Goal: Browse casually: Explore the website without a specific task or goal

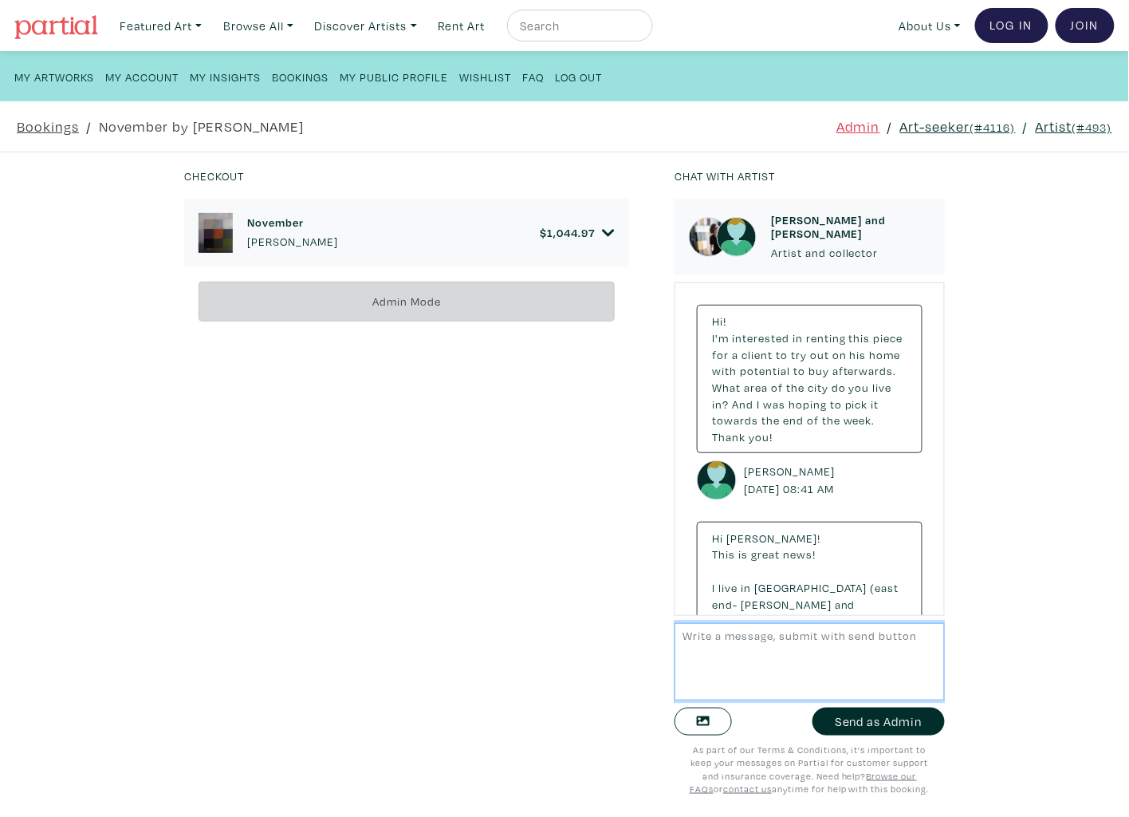
scroll to position [5444, 0]
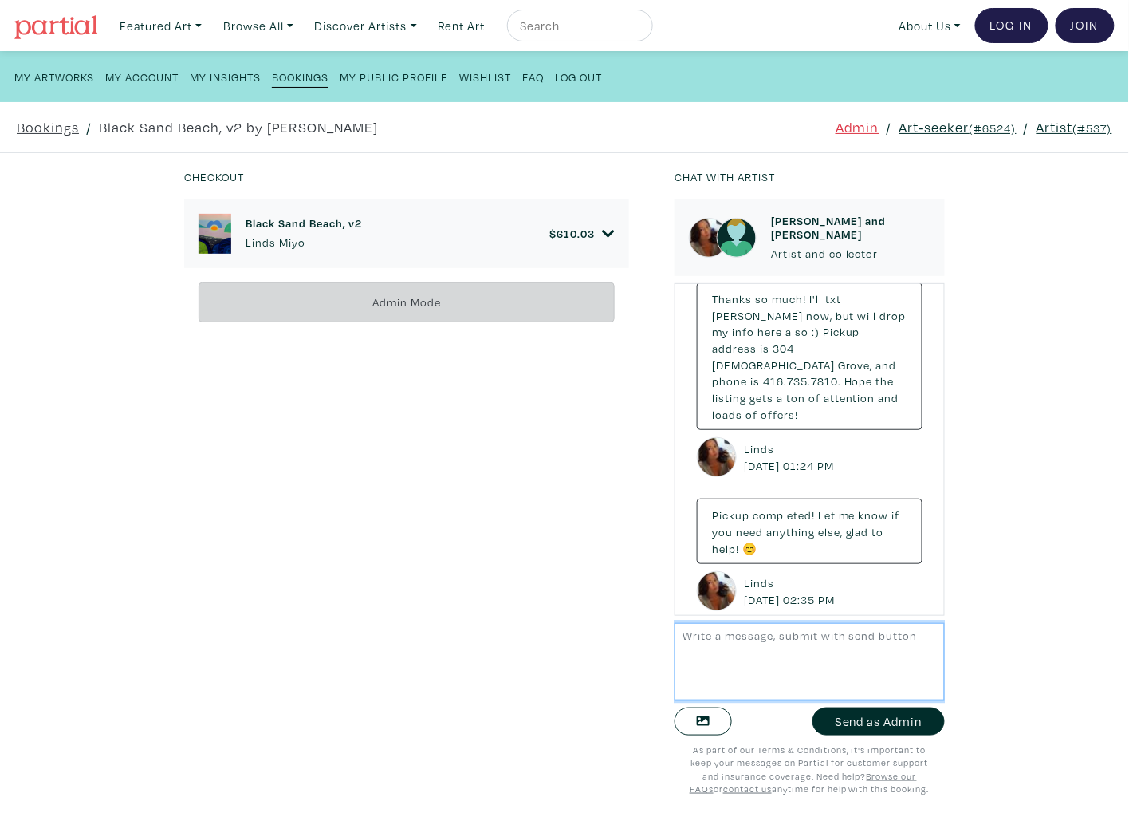
scroll to position [1358, 0]
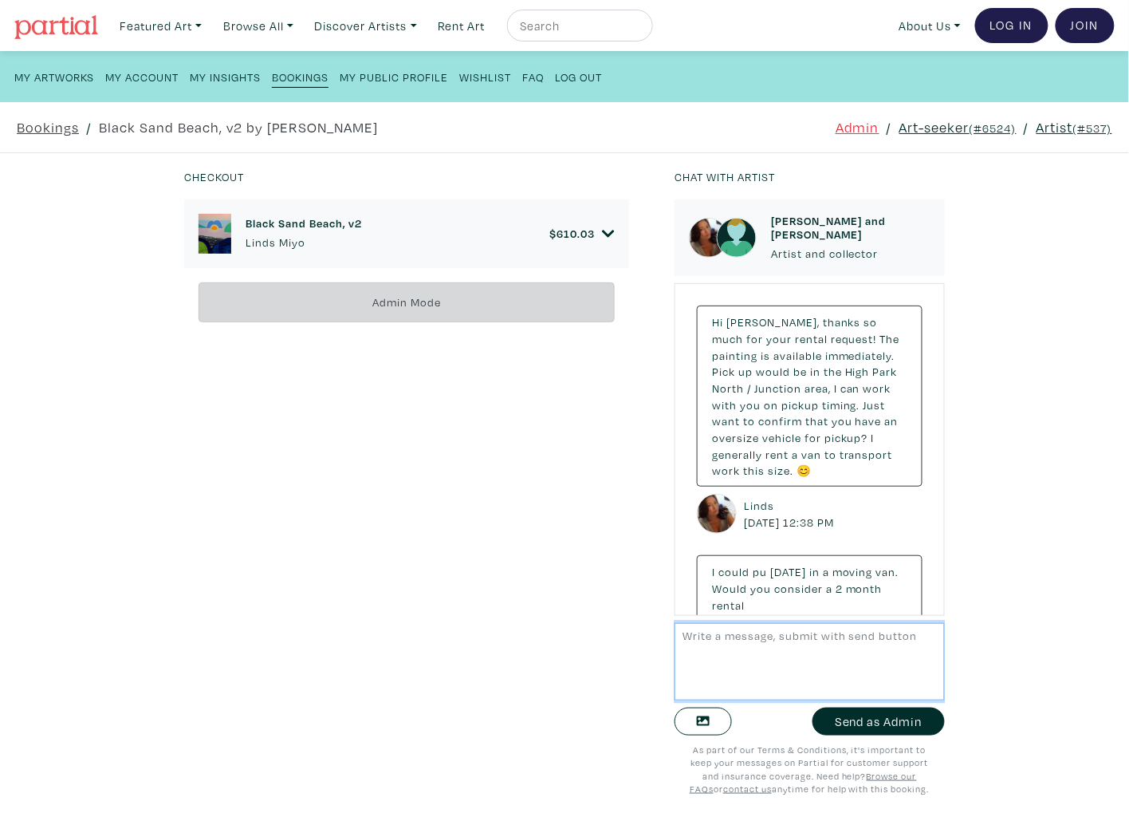
scroll to position [1441, 0]
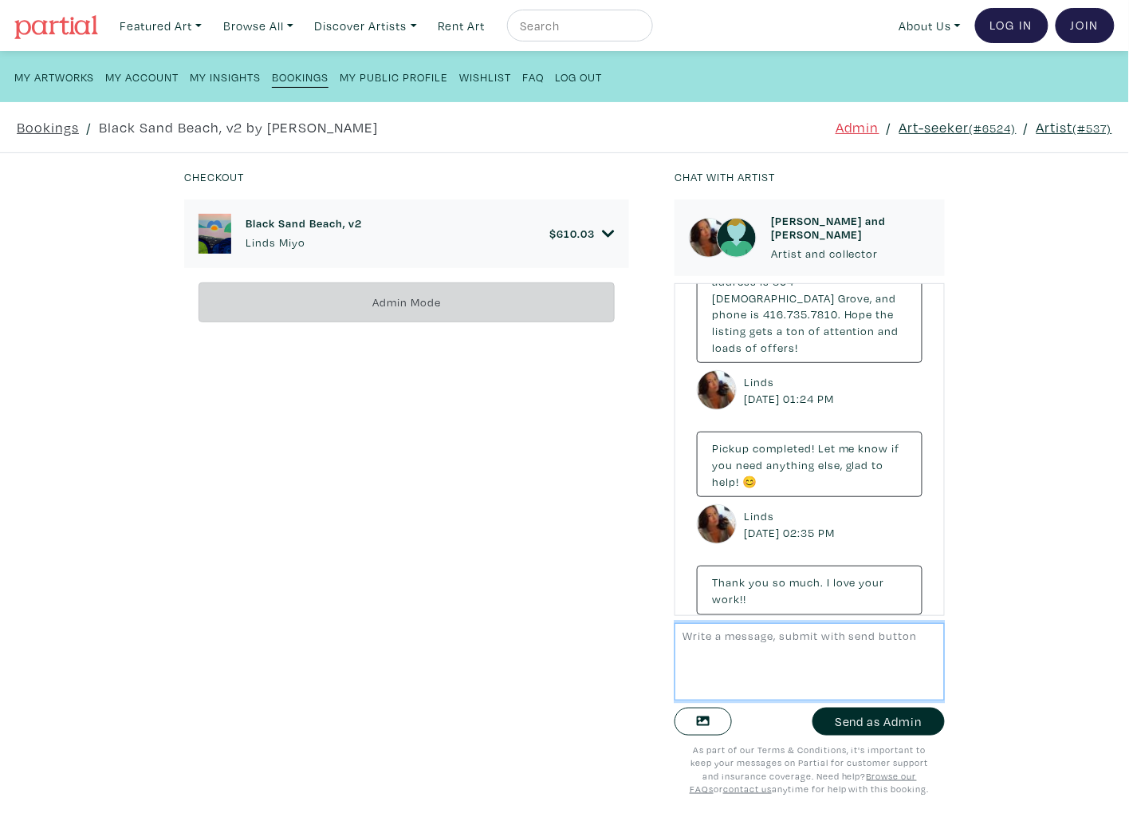
click at [798, 661] on textarea at bounding box center [810, 661] width 270 height 77
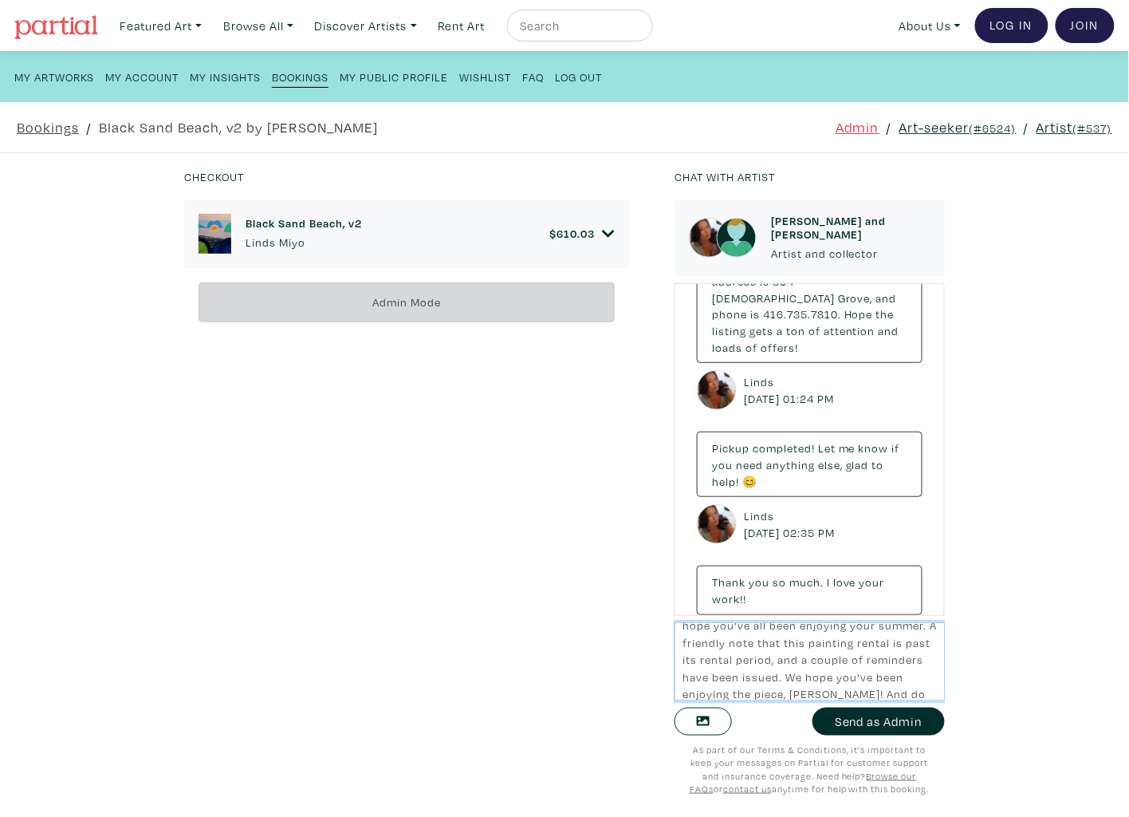
scroll to position [45, 0]
type textarea "Hello Taylor and Linds, I hope you've all been enjoying your summer. A friendly…"
click at [895, 724] on button "Send as Admin" at bounding box center [879, 722] width 132 height 28
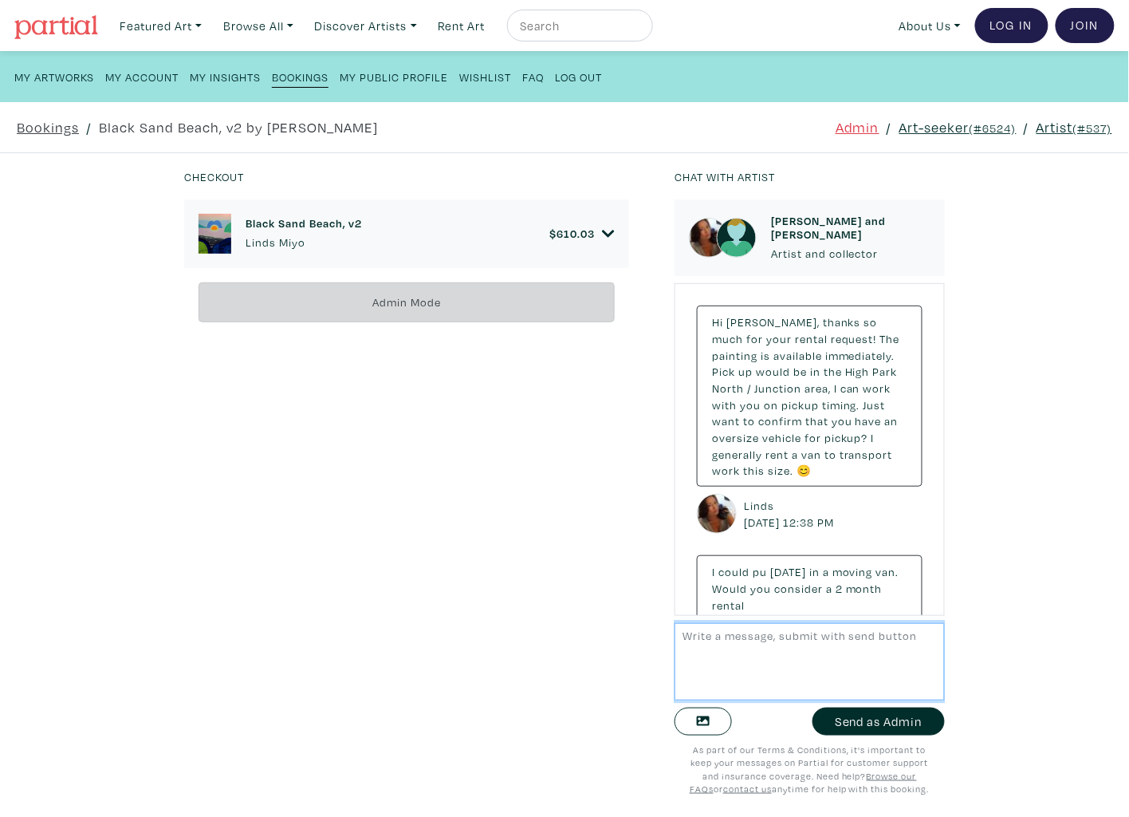
scroll to position [1689, 0]
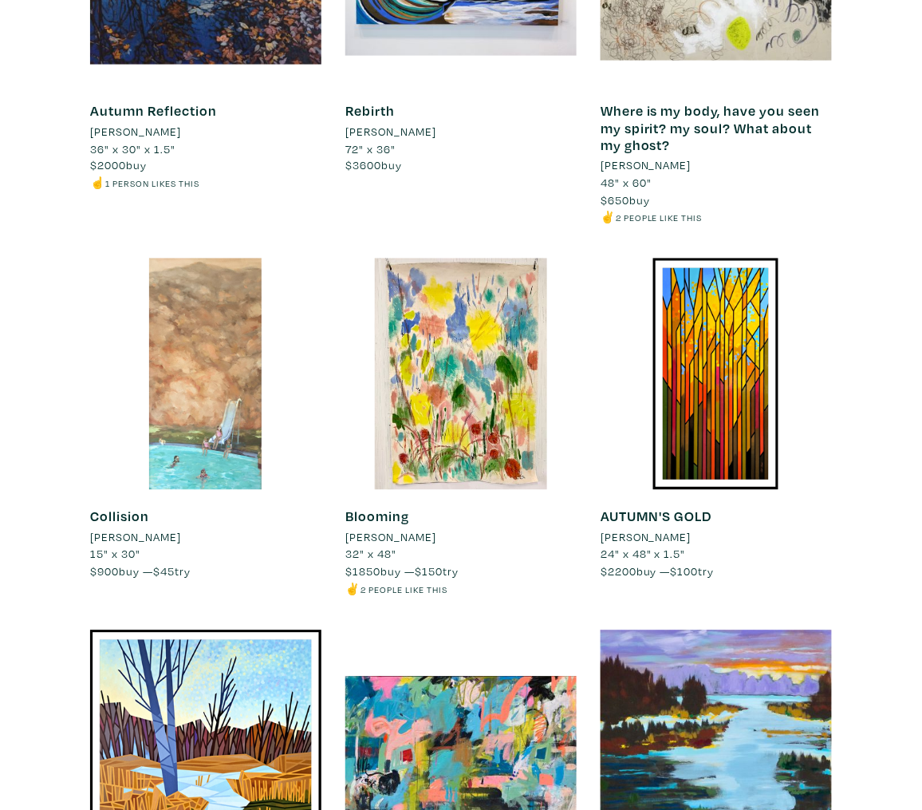
scroll to position [559, 0]
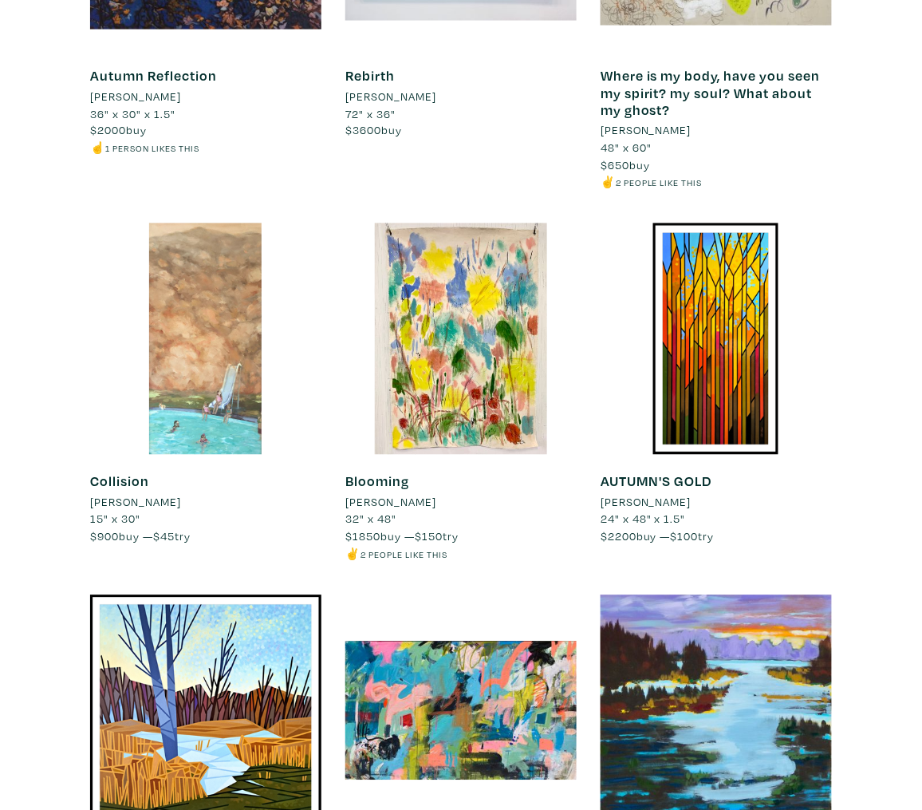
click at [619, 503] on li "[PERSON_NAME]" at bounding box center [646, 503] width 91 height 18
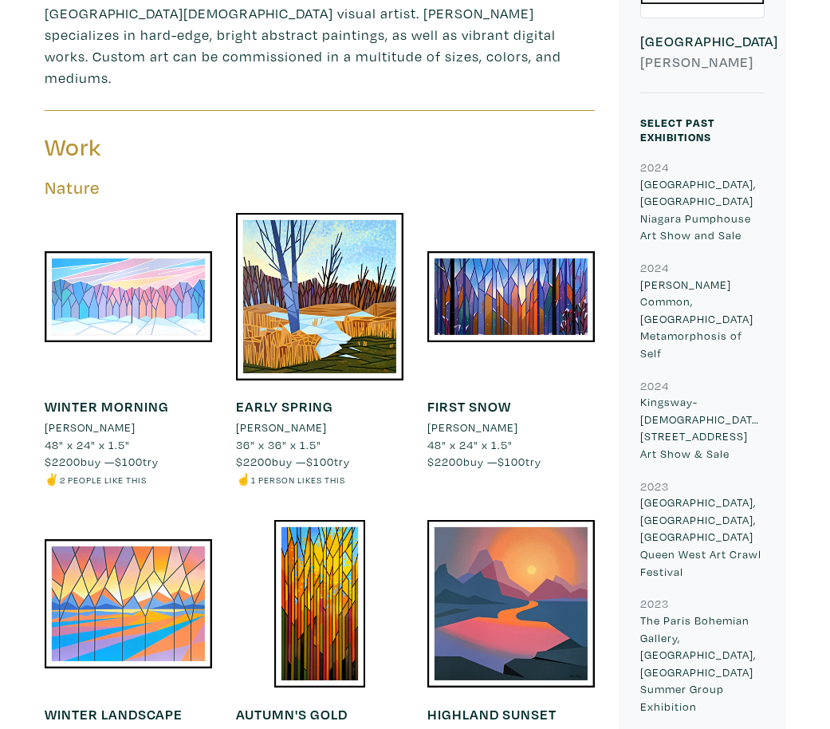
scroll to position [697, 0]
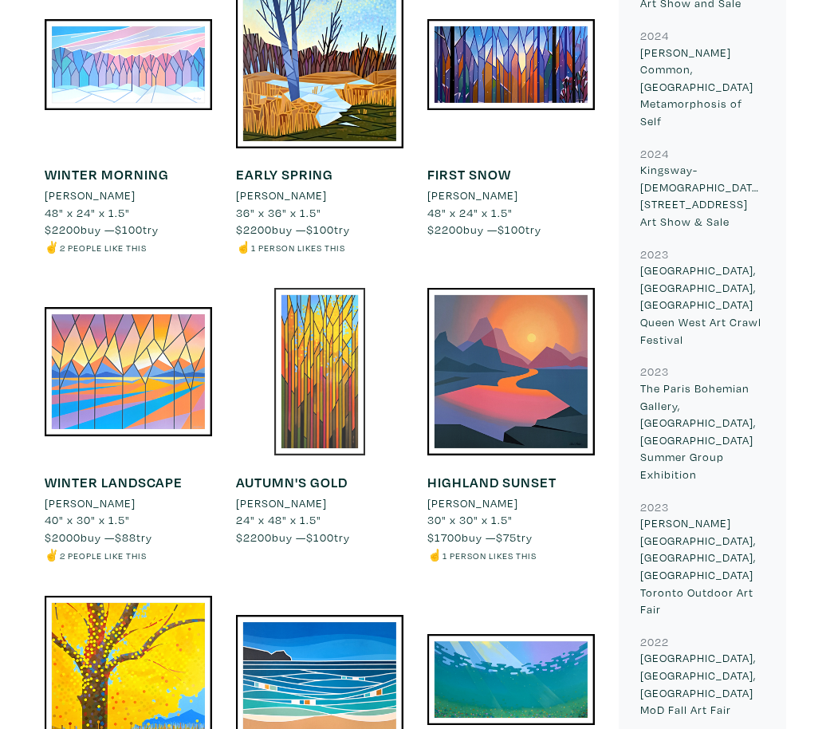
click at [321, 368] on div at bounding box center [320, 372] width 168 height 168
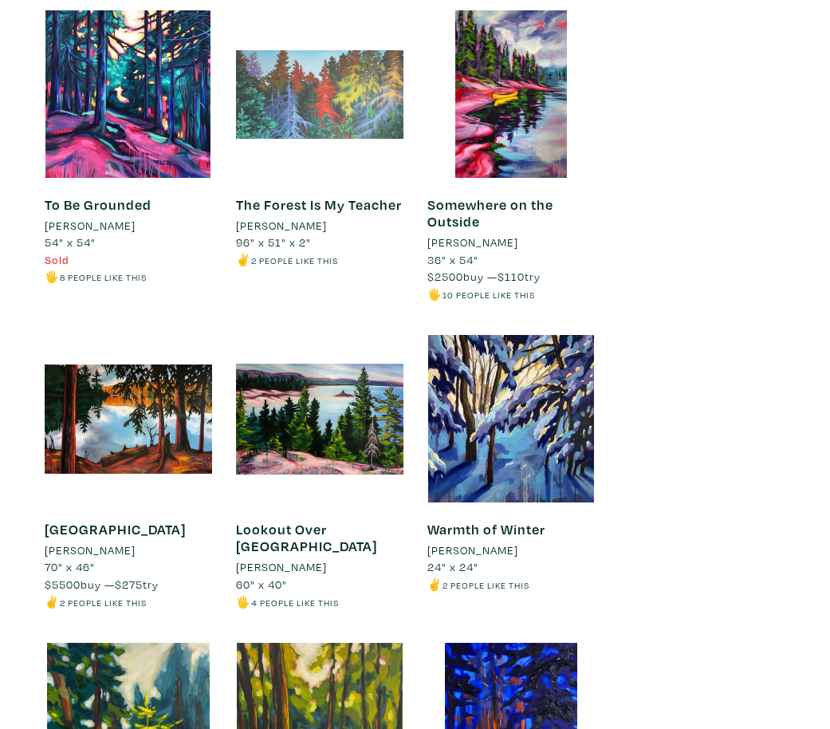
scroll to position [3676, 0]
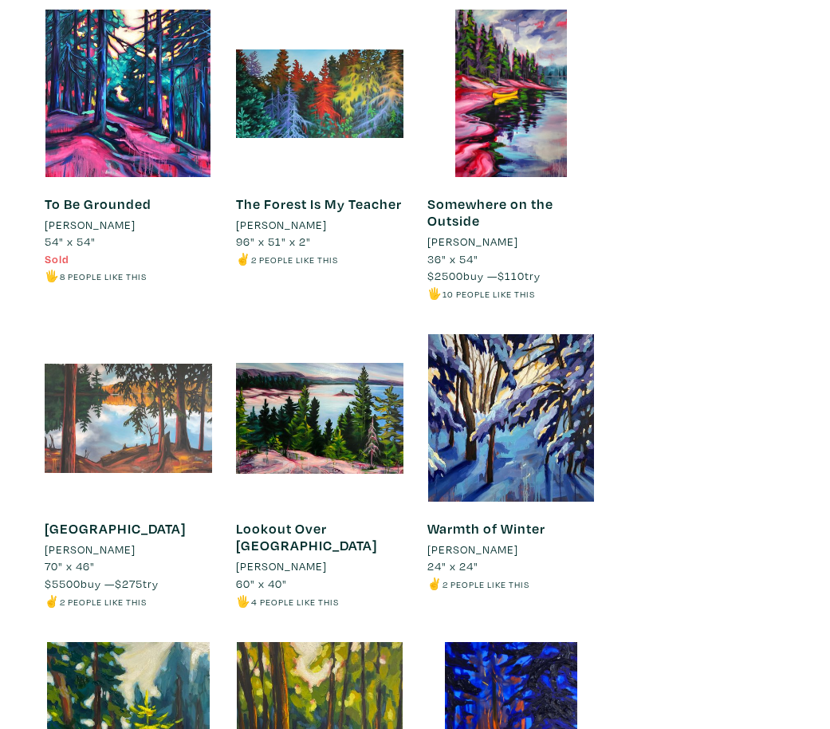
click at [119, 406] on div at bounding box center [129, 418] width 168 height 168
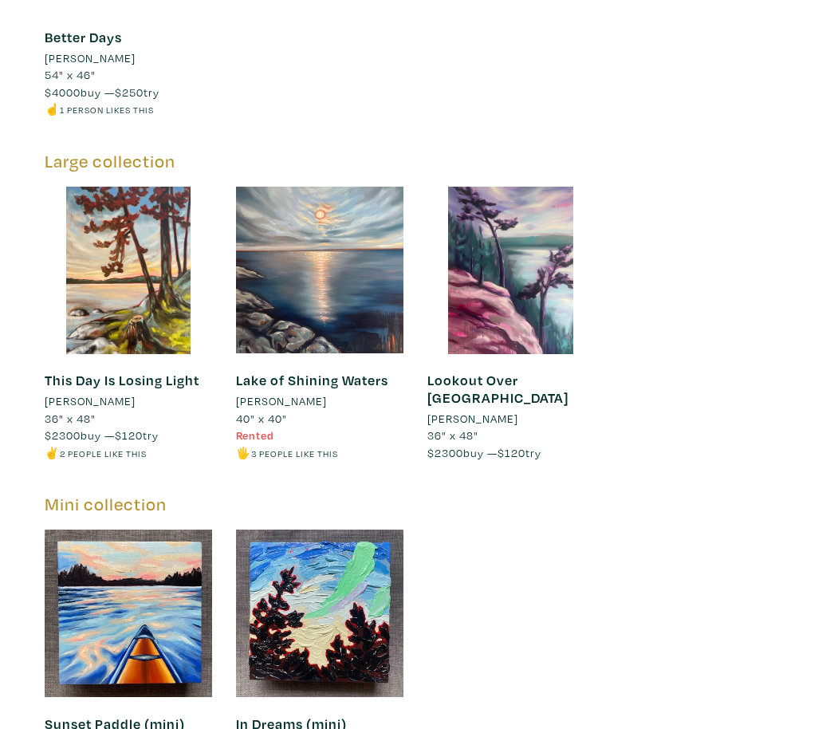
scroll to position [8996, 0]
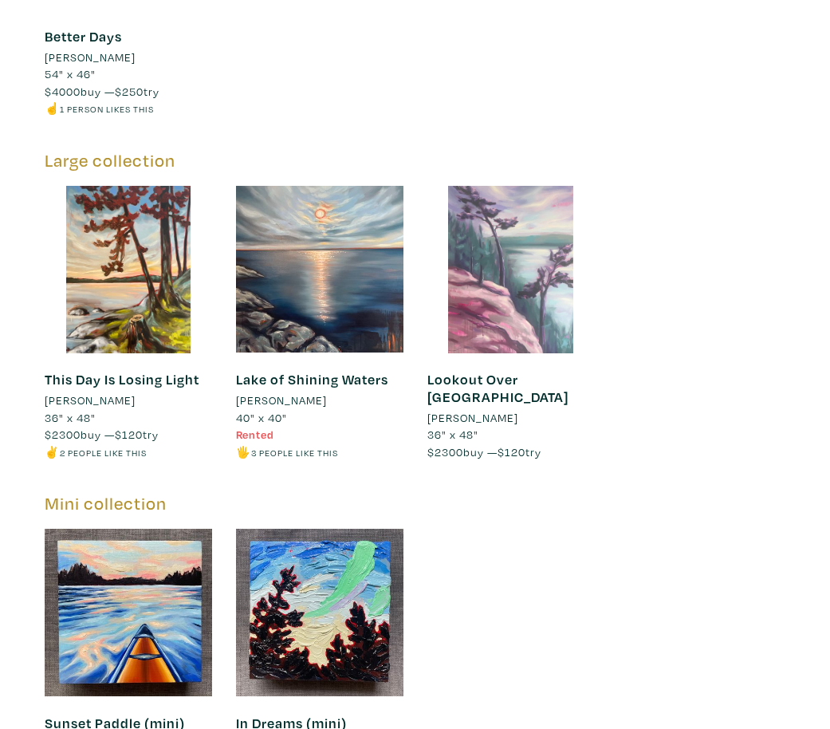
click at [517, 239] on div at bounding box center [512, 270] width 168 height 168
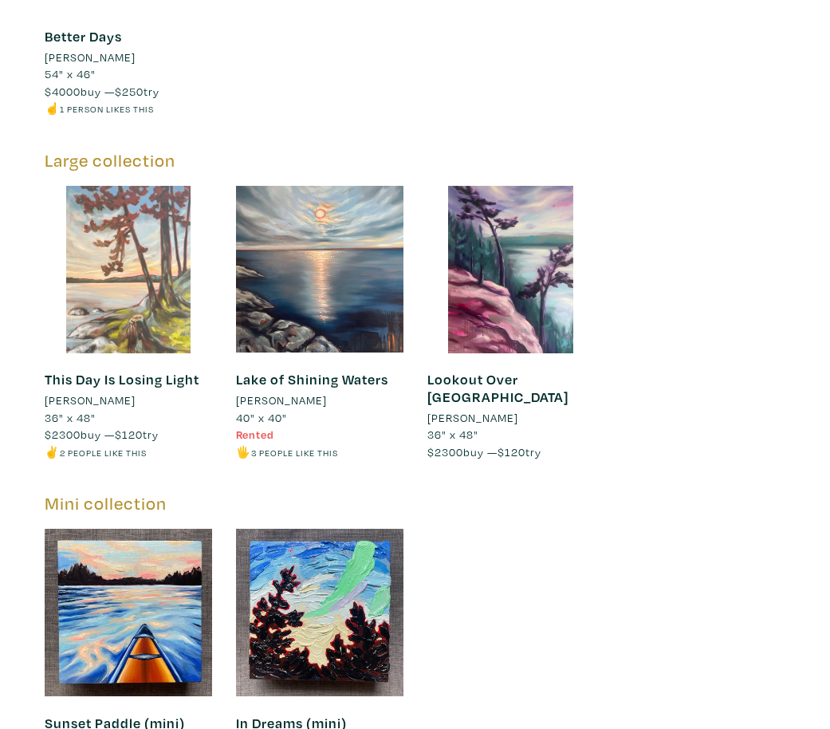
click at [156, 277] on div at bounding box center [129, 270] width 168 height 168
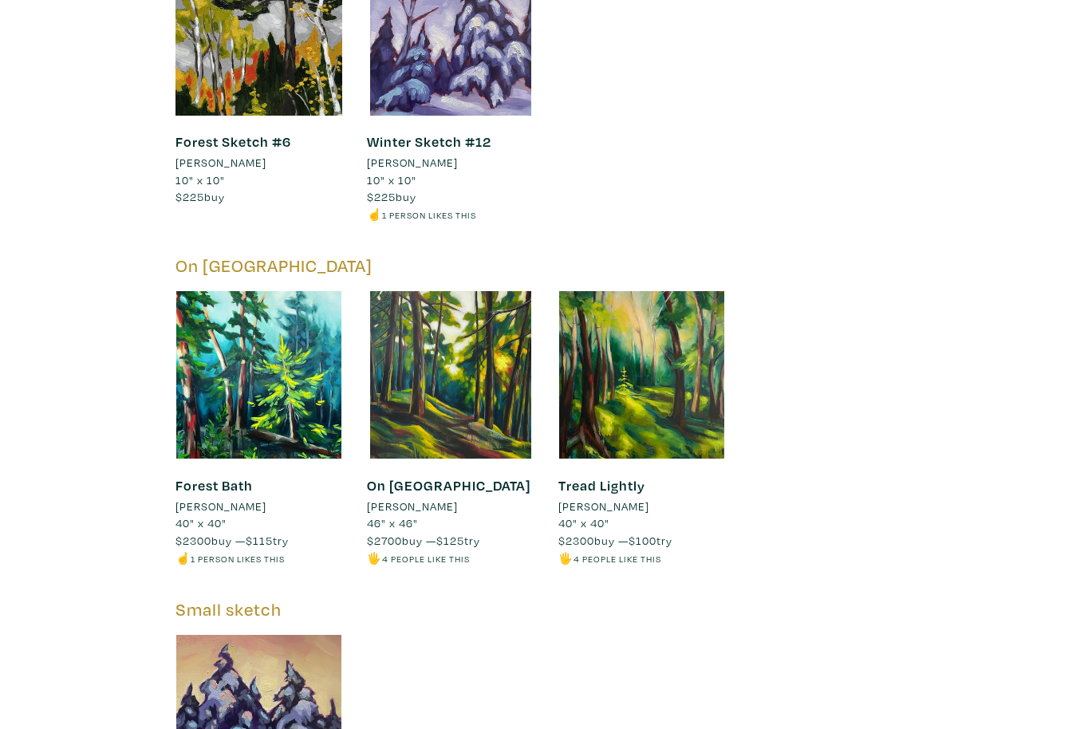
scroll to position [7565, 0]
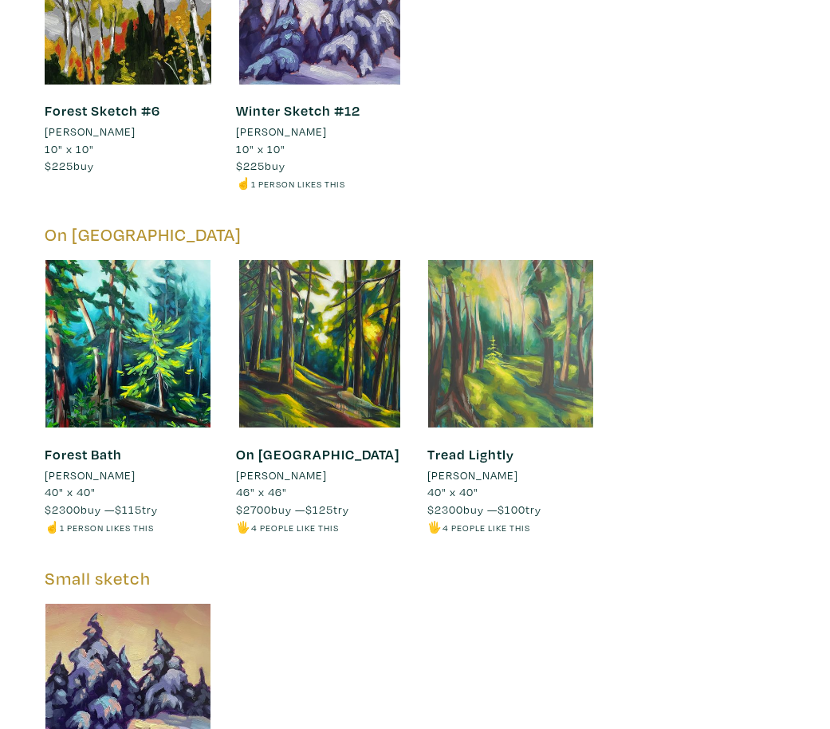
click at [530, 308] on div at bounding box center [512, 344] width 168 height 168
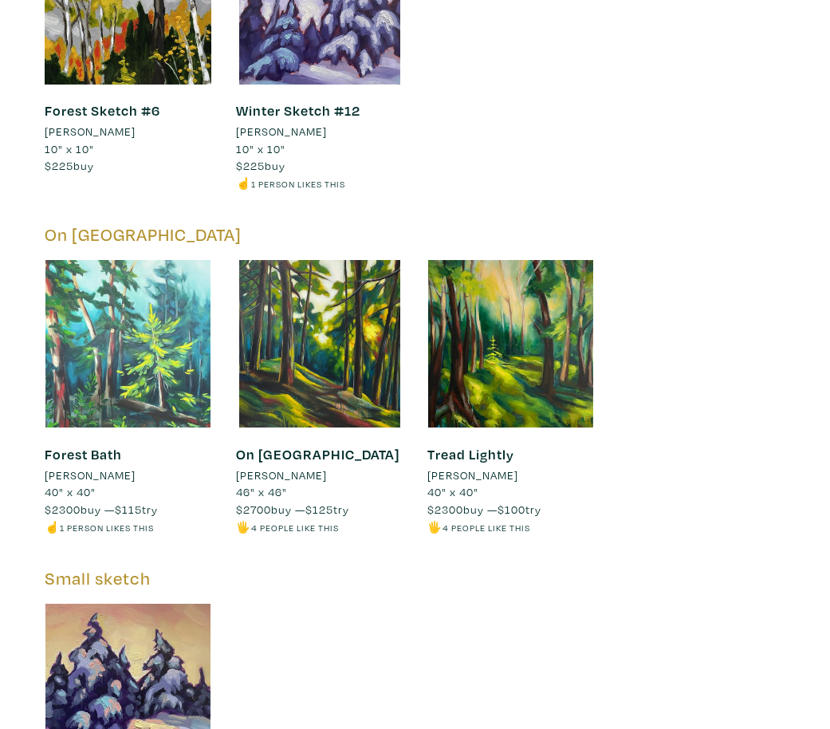
click at [153, 300] on div at bounding box center [129, 344] width 168 height 168
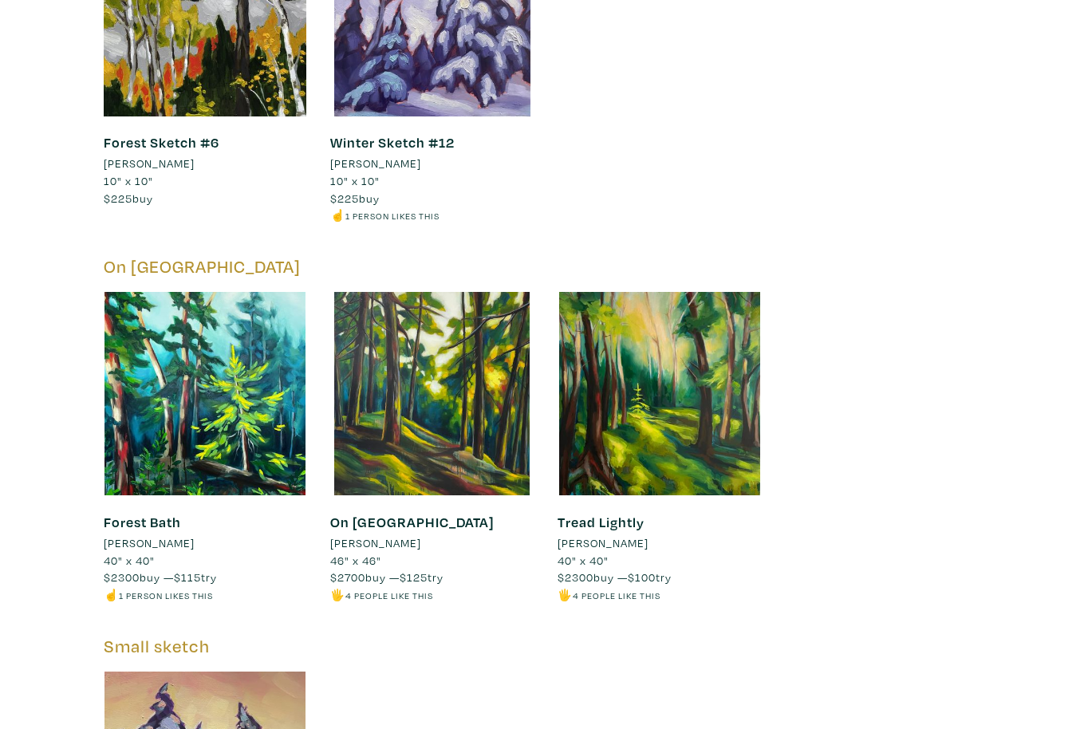
scroll to position [8284, 0]
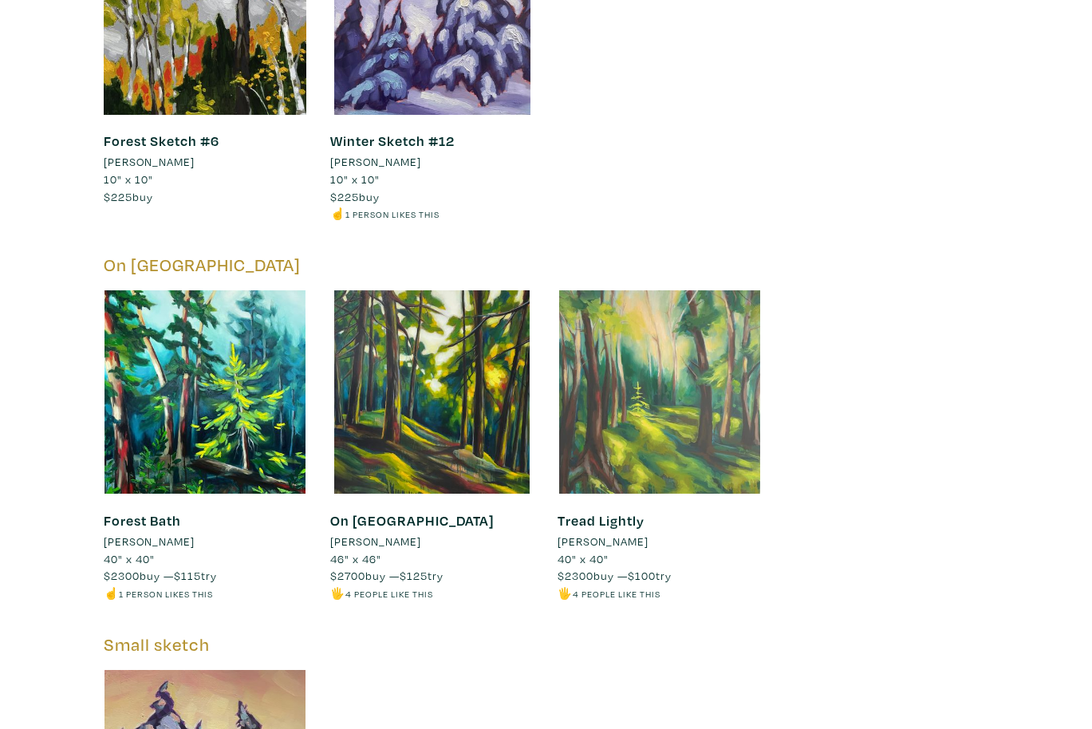
click at [698, 396] on div at bounding box center [659, 391] width 203 height 203
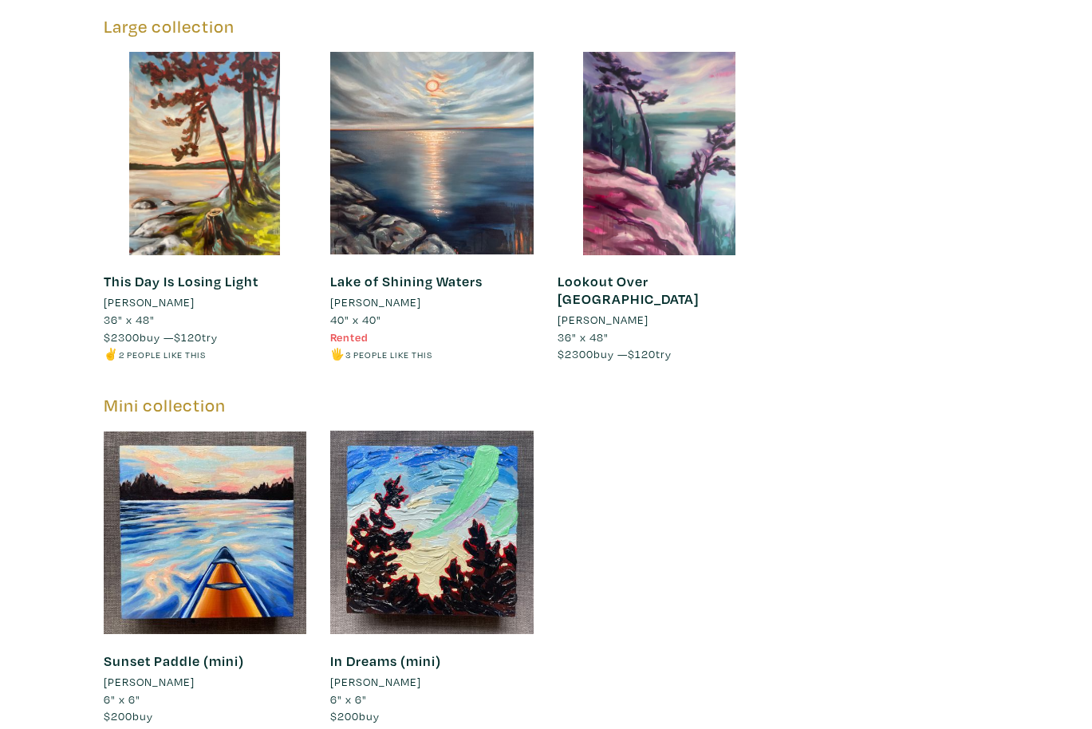
scroll to position [10027, 0]
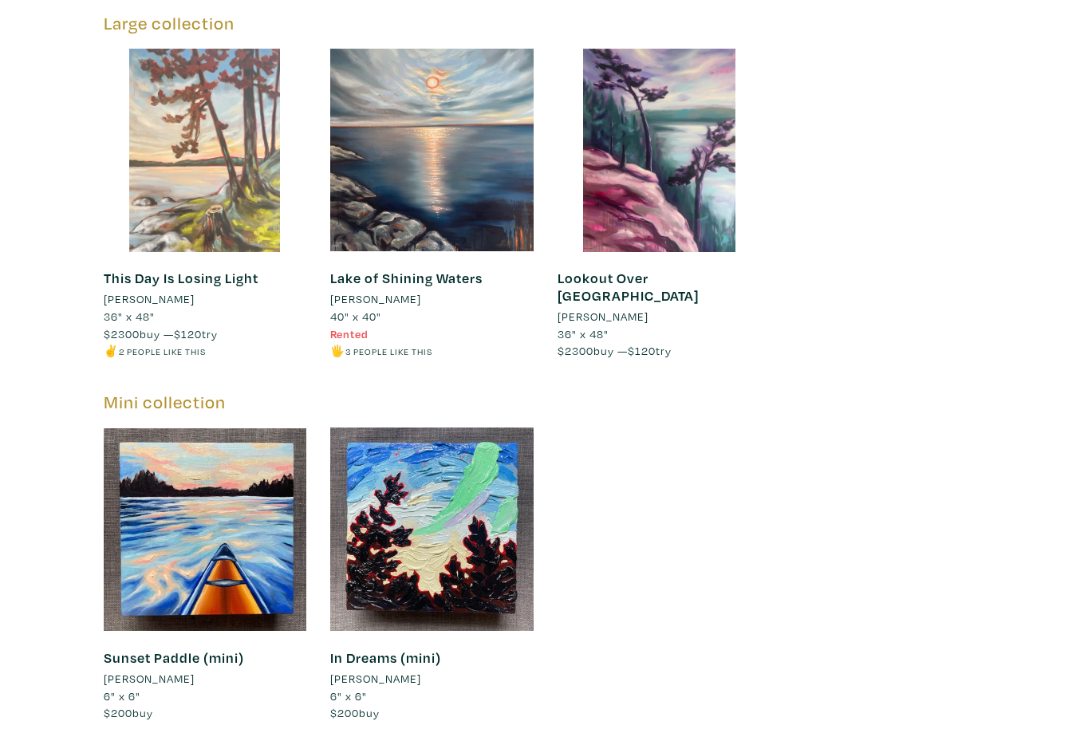
click at [210, 201] on div at bounding box center [205, 150] width 203 height 203
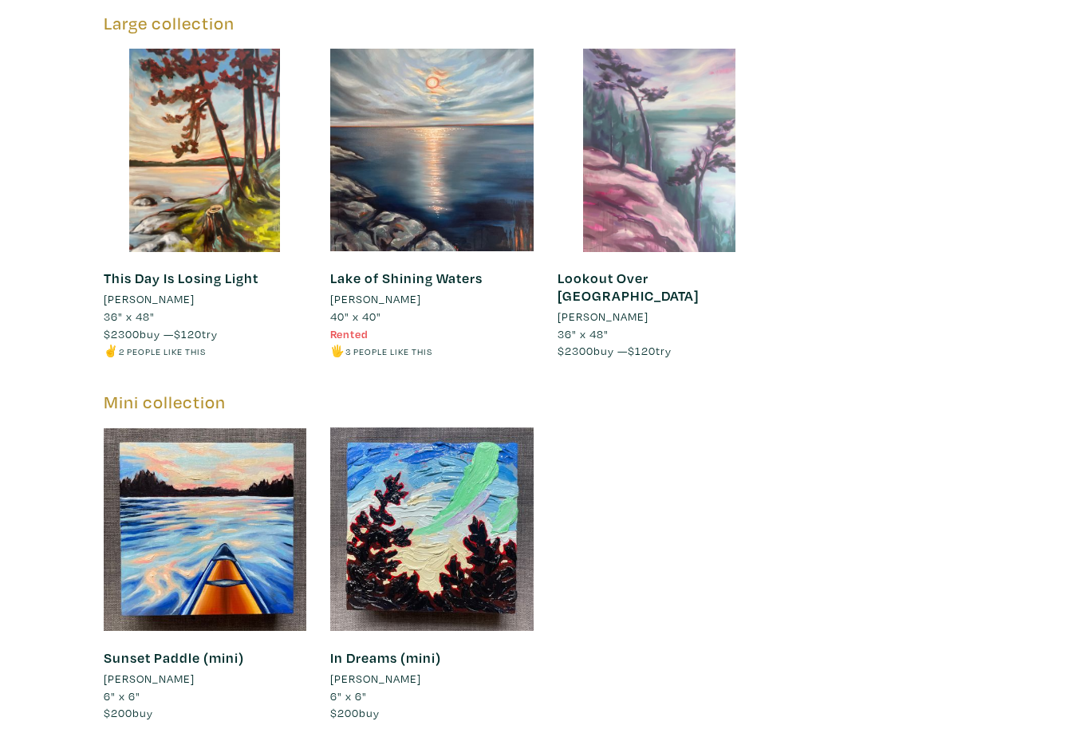
click at [645, 194] on div at bounding box center [659, 150] width 203 height 203
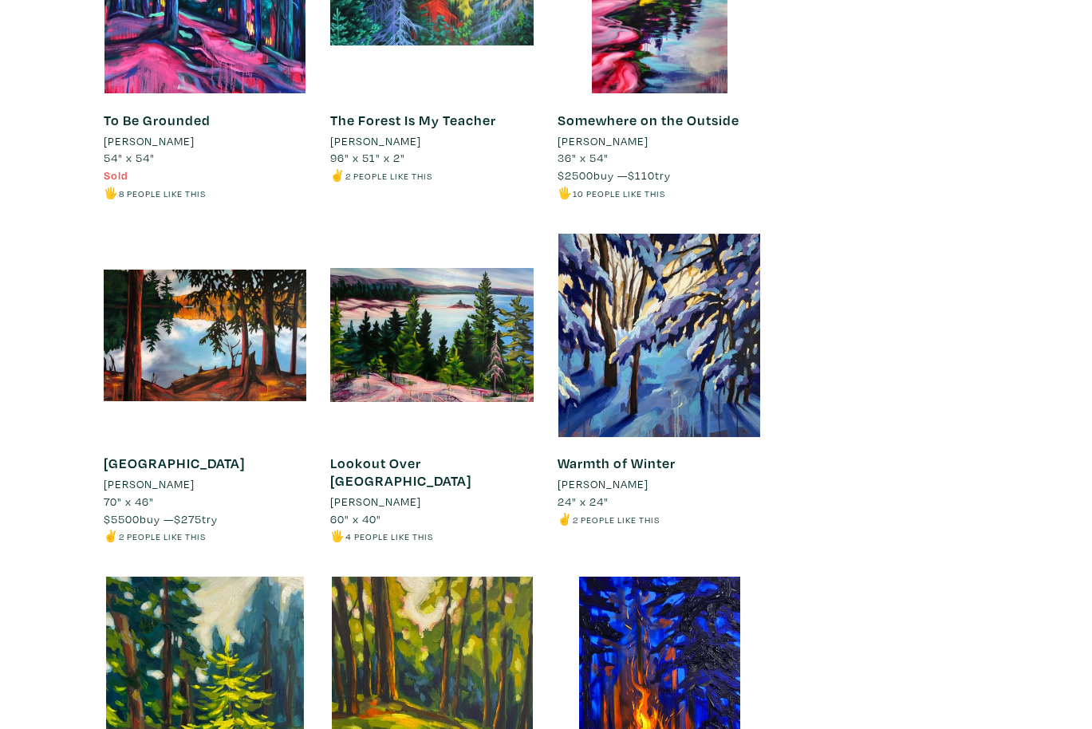
scroll to position [4140, 0]
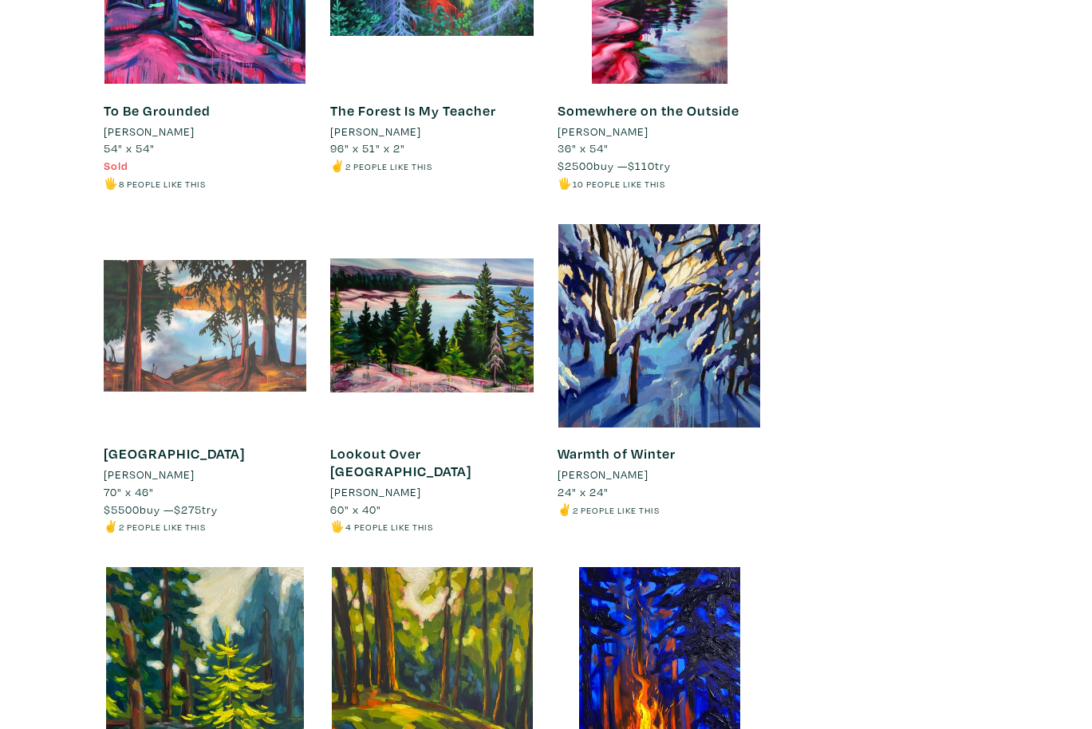
click at [227, 328] on div at bounding box center [205, 325] width 203 height 203
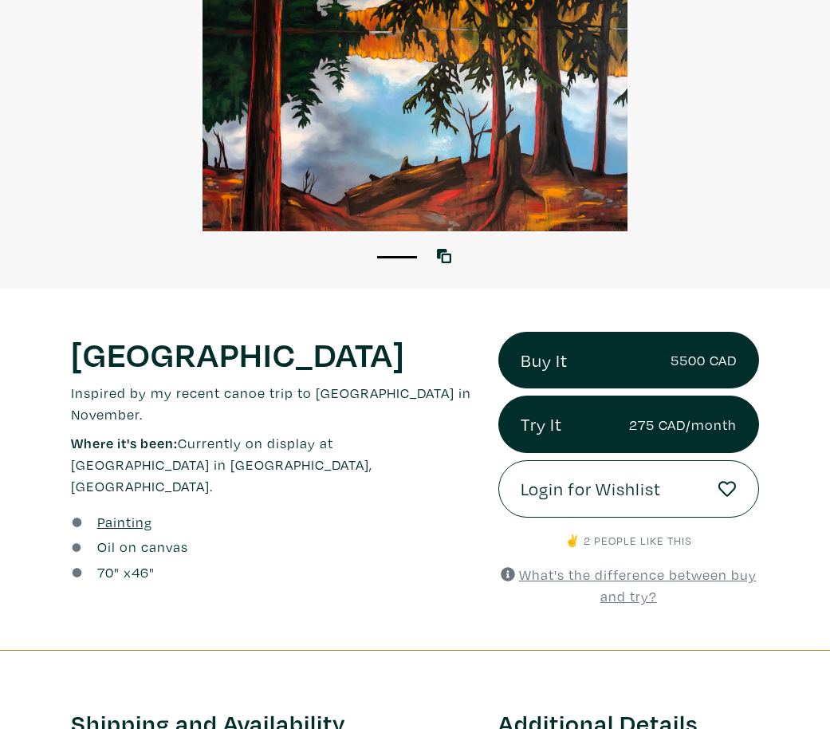
scroll to position [185, 0]
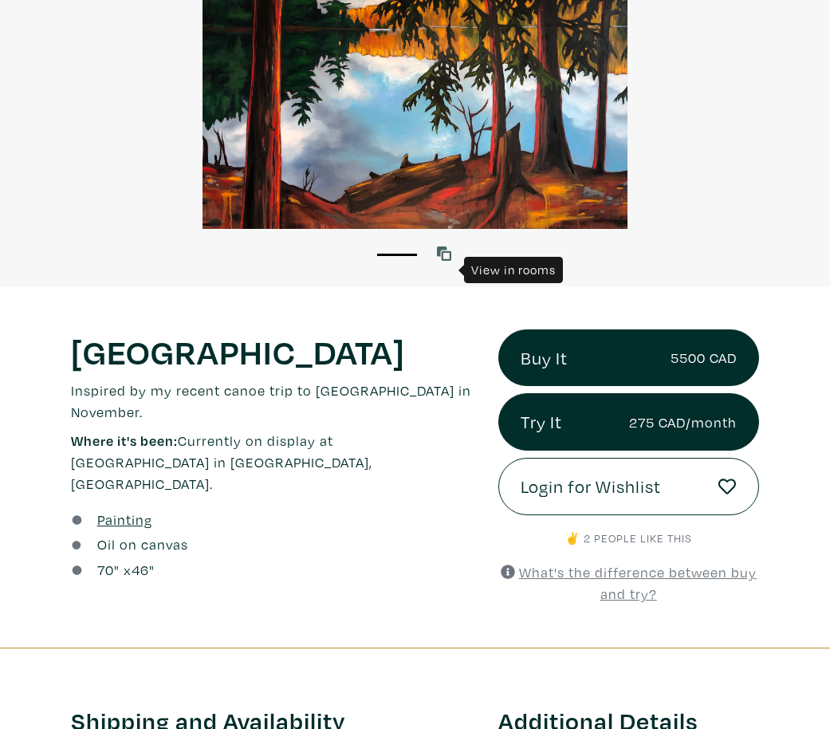
click at [447, 261] on icon at bounding box center [444, 253] width 14 height 14
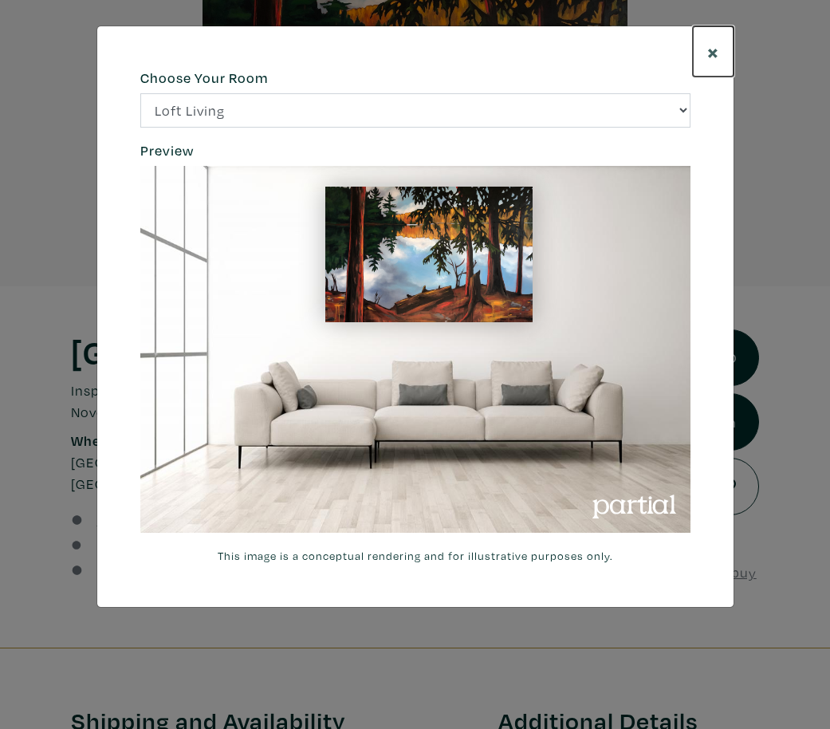
click at [706, 53] on button "×" at bounding box center [713, 51] width 41 height 50
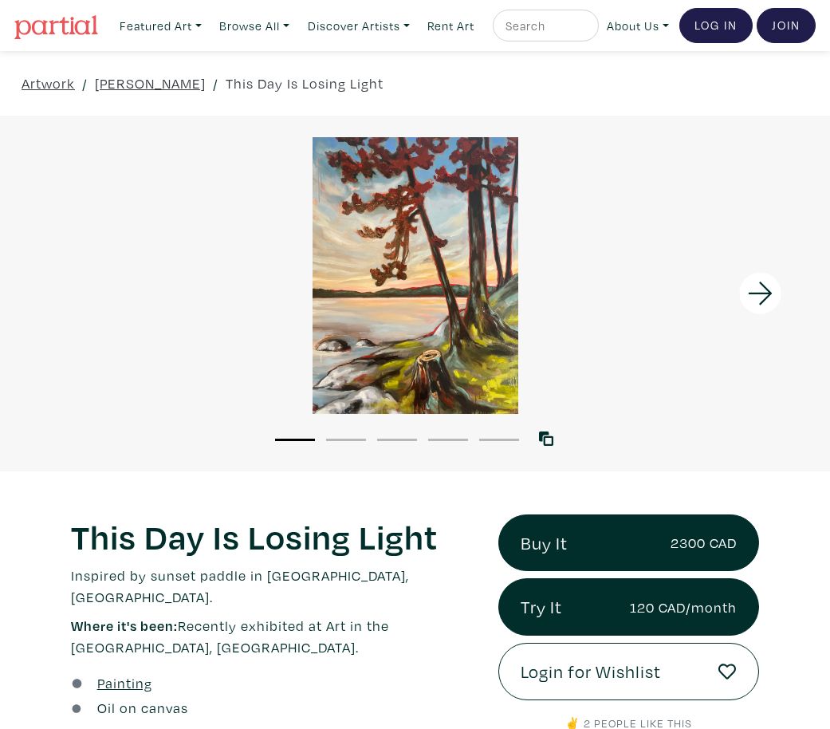
click at [758, 307] on icon at bounding box center [761, 293] width 54 height 43
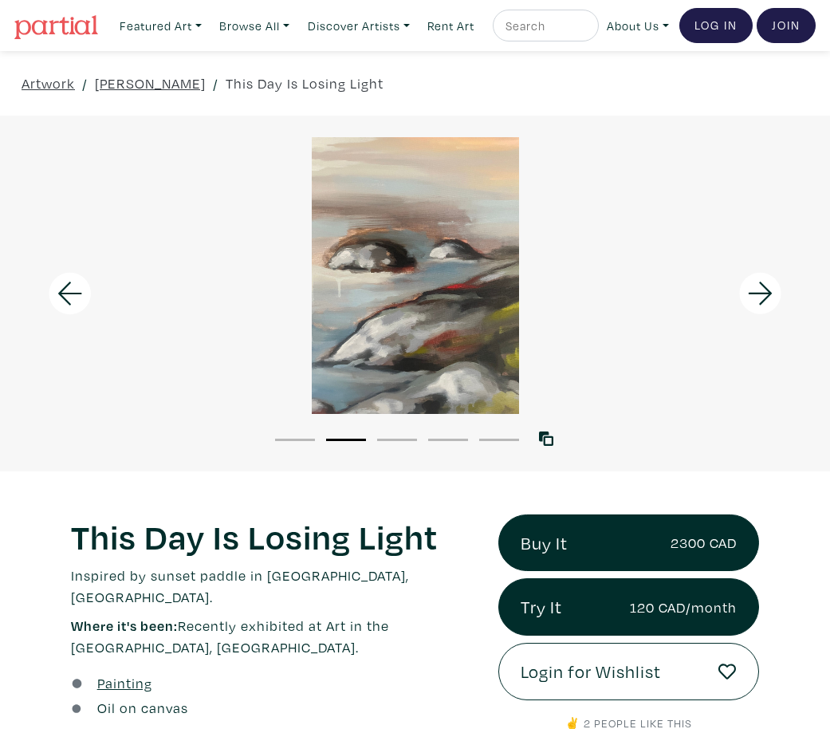
click at [758, 307] on icon at bounding box center [761, 293] width 54 height 43
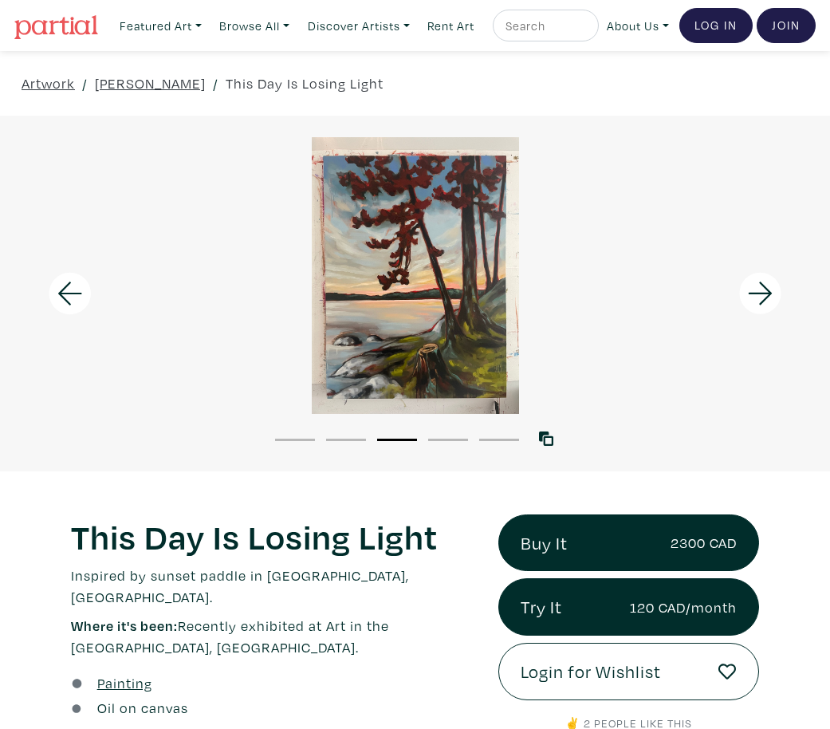
click at [758, 307] on icon at bounding box center [761, 293] width 54 height 43
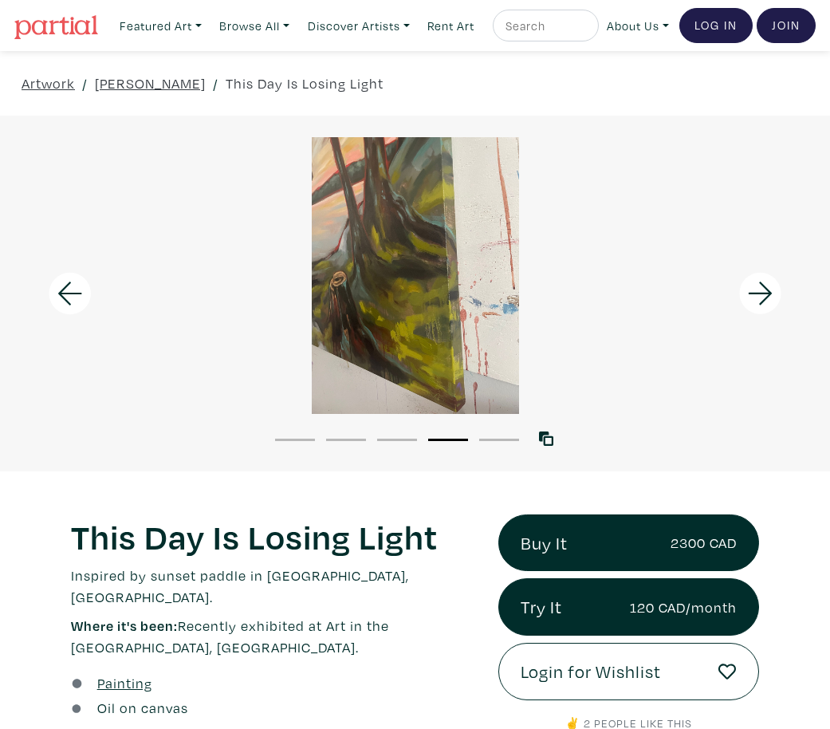
click at [758, 307] on icon at bounding box center [761, 293] width 54 height 43
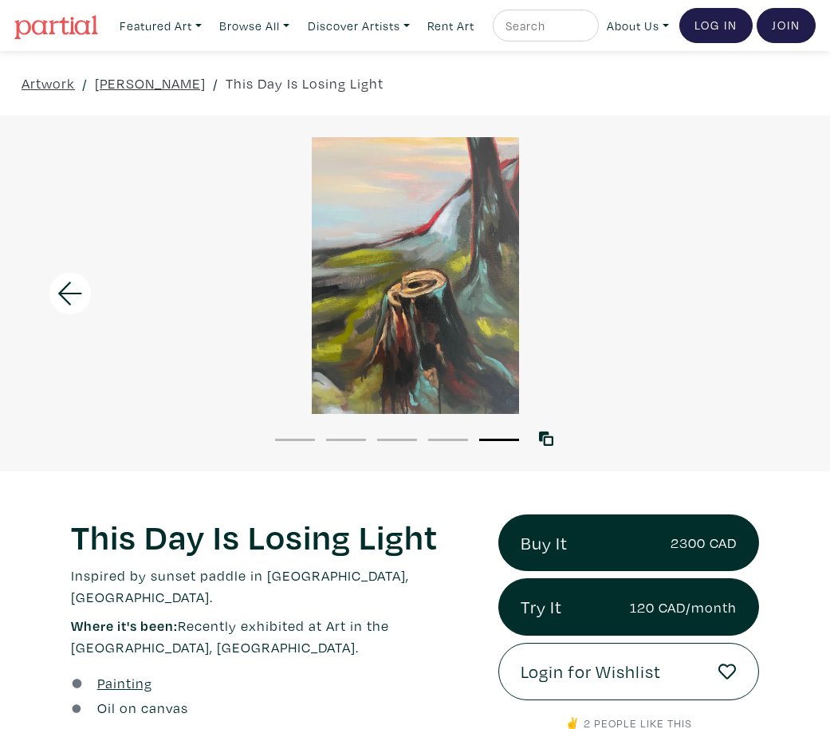
click at [758, 307] on div at bounding box center [415, 275] width 830 height 277
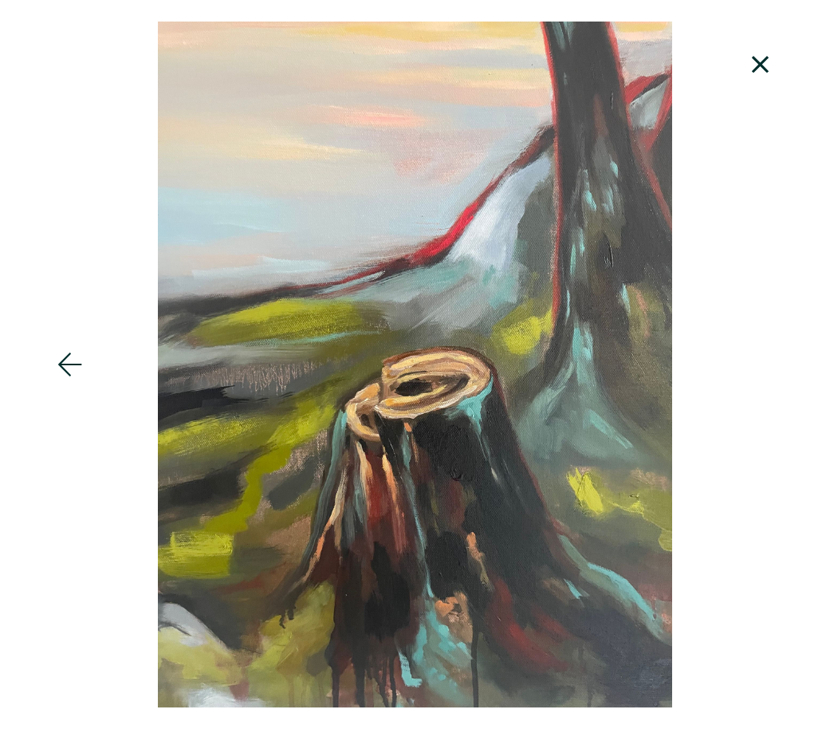
click at [767, 62] on icon at bounding box center [761, 64] width 54 height 43
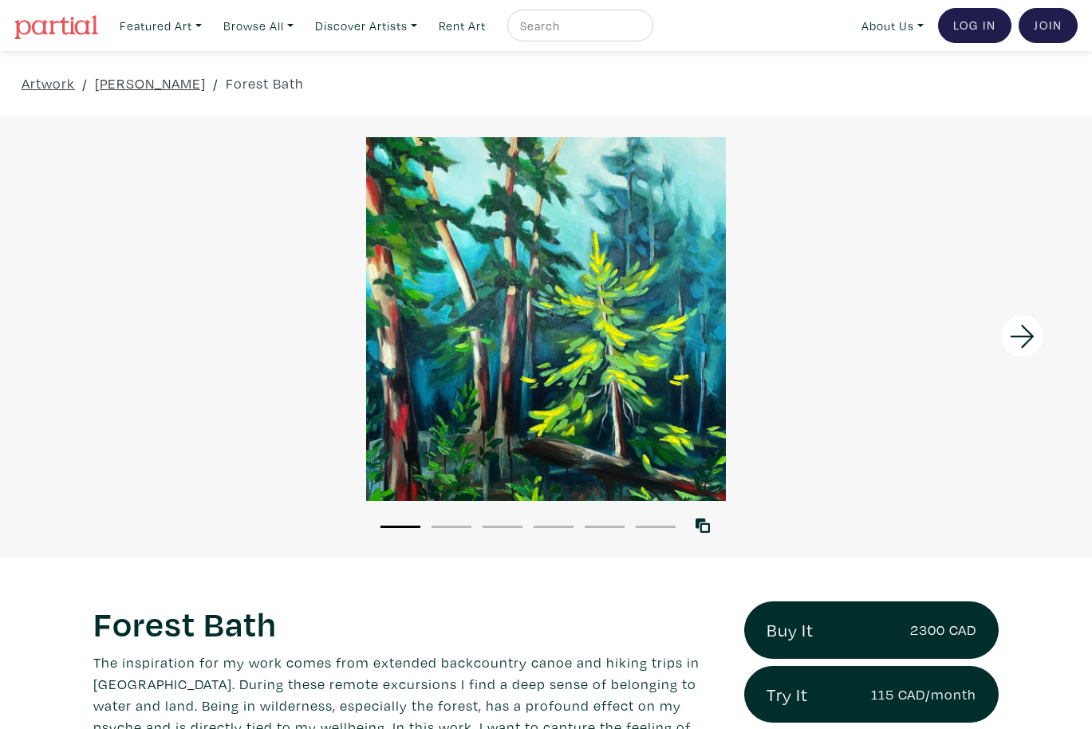
click at [830, 328] on icon at bounding box center [1022, 336] width 24 height 23
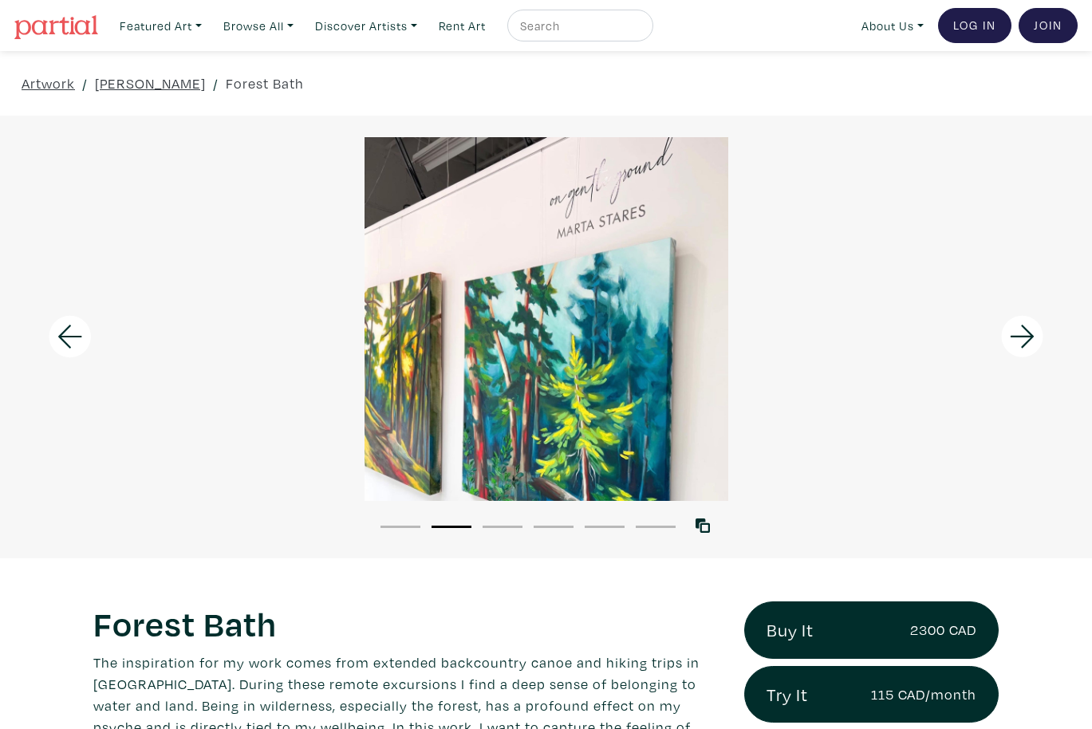
click at [830, 327] on icon at bounding box center [1022, 336] width 54 height 43
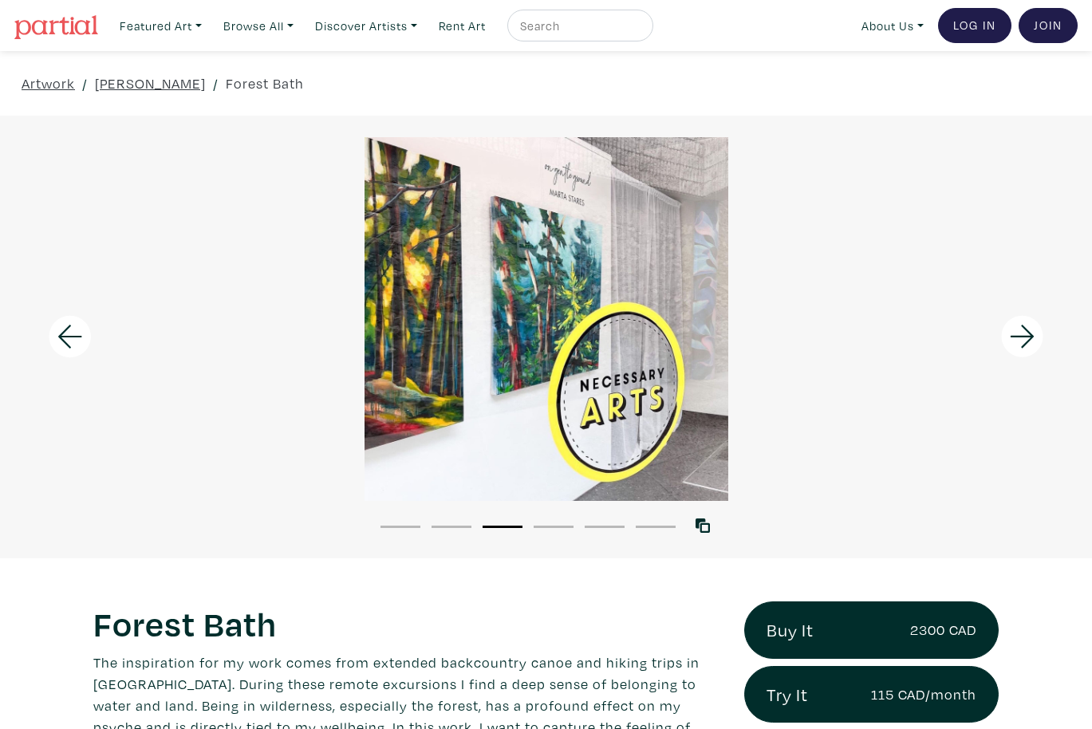
click at [830, 327] on icon at bounding box center [1022, 336] width 54 height 43
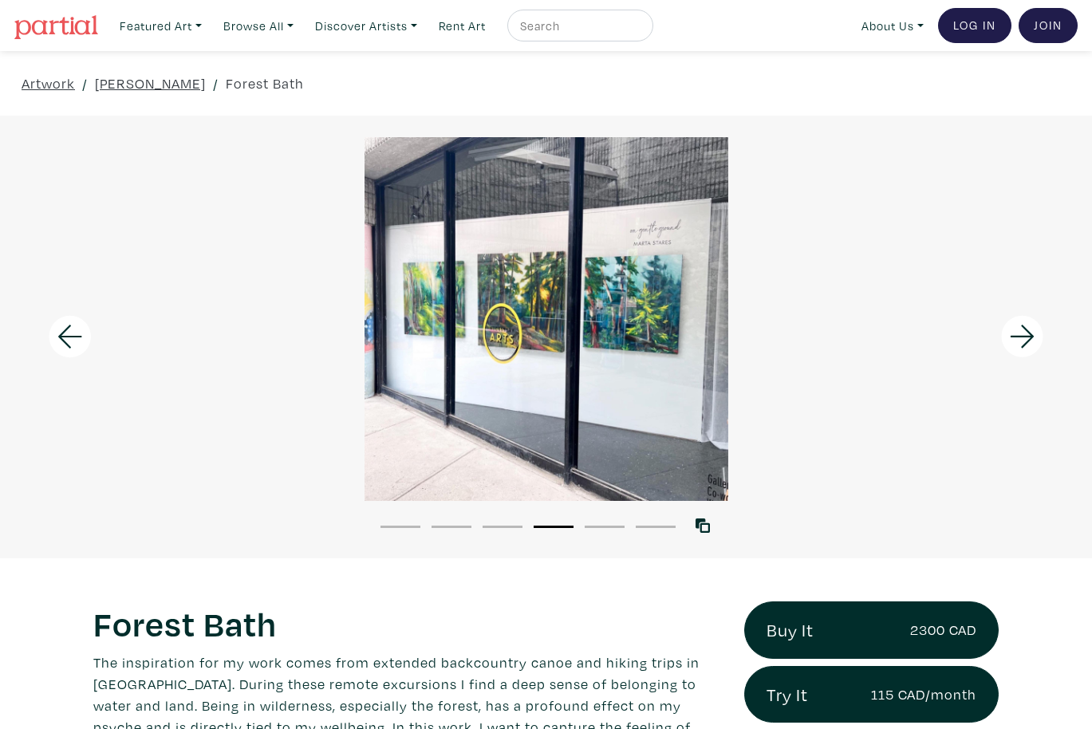
click at [830, 327] on icon at bounding box center [1022, 336] width 54 height 43
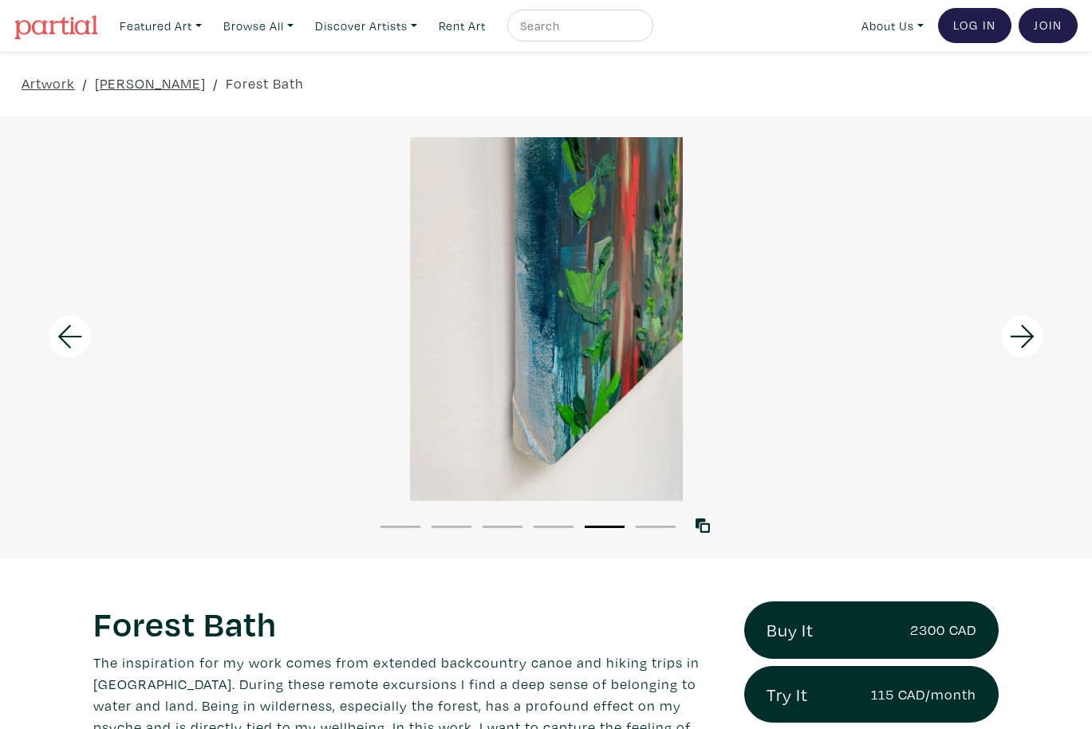
click at [830, 327] on icon at bounding box center [1022, 336] width 54 height 43
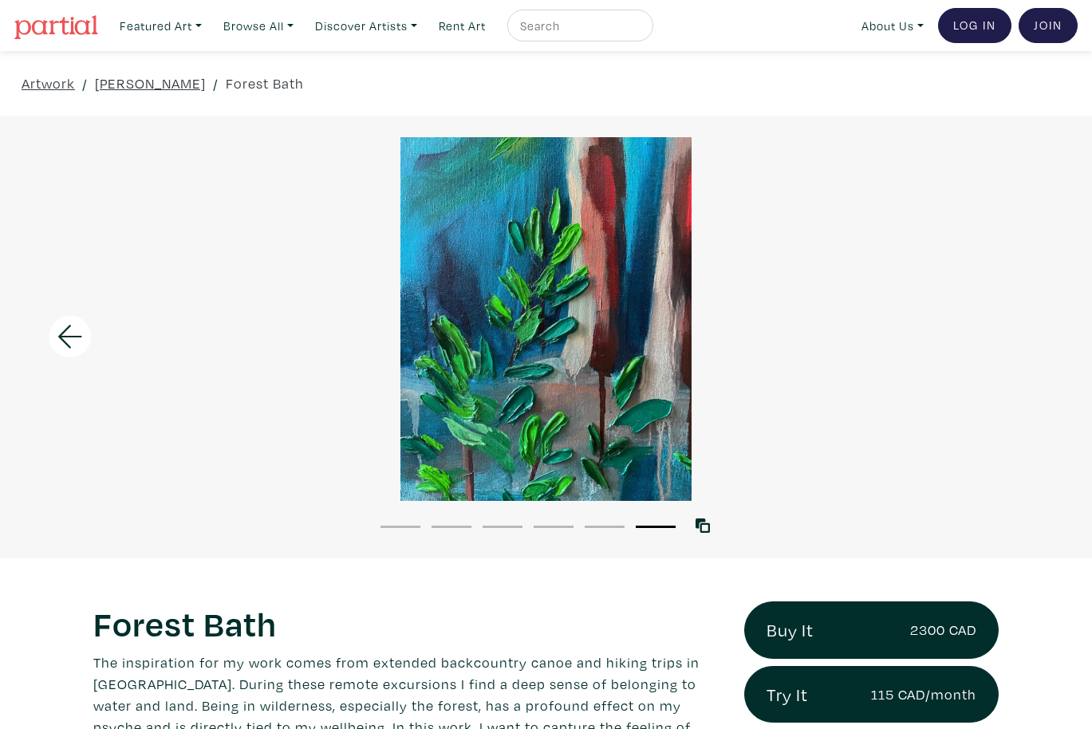
click at [830, 327] on div at bounding box center [546, 319] width 1092 height 364
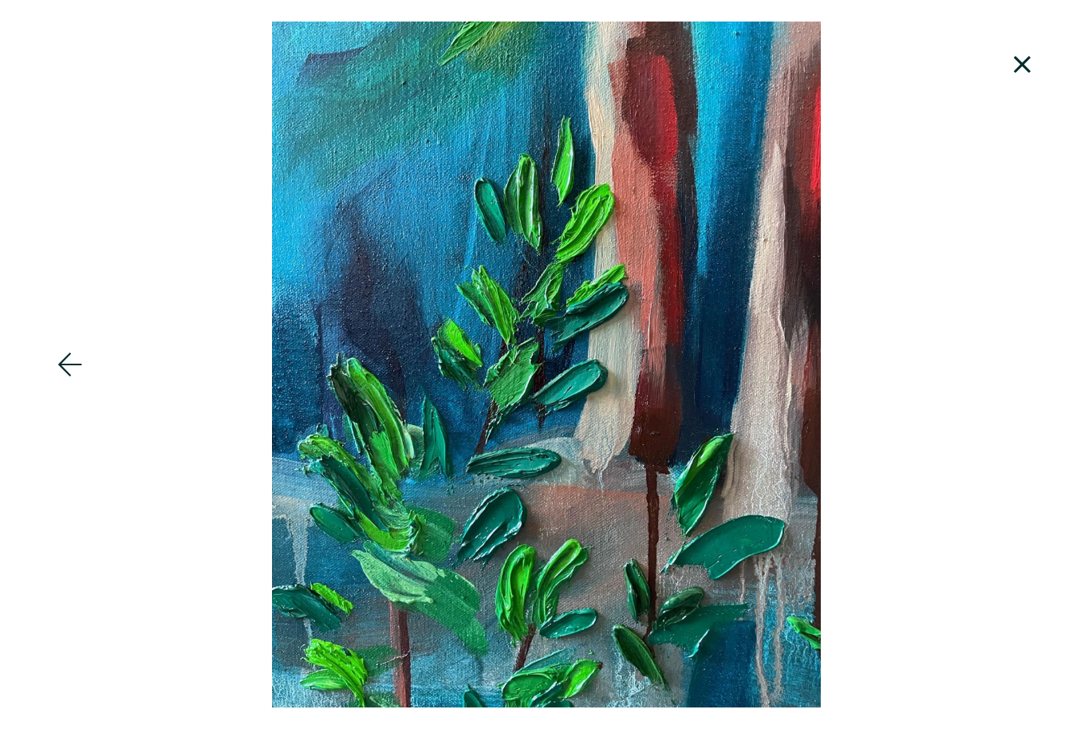
click at [830, 65] on icon at bounding box center [1022, 64] width 17 height 17
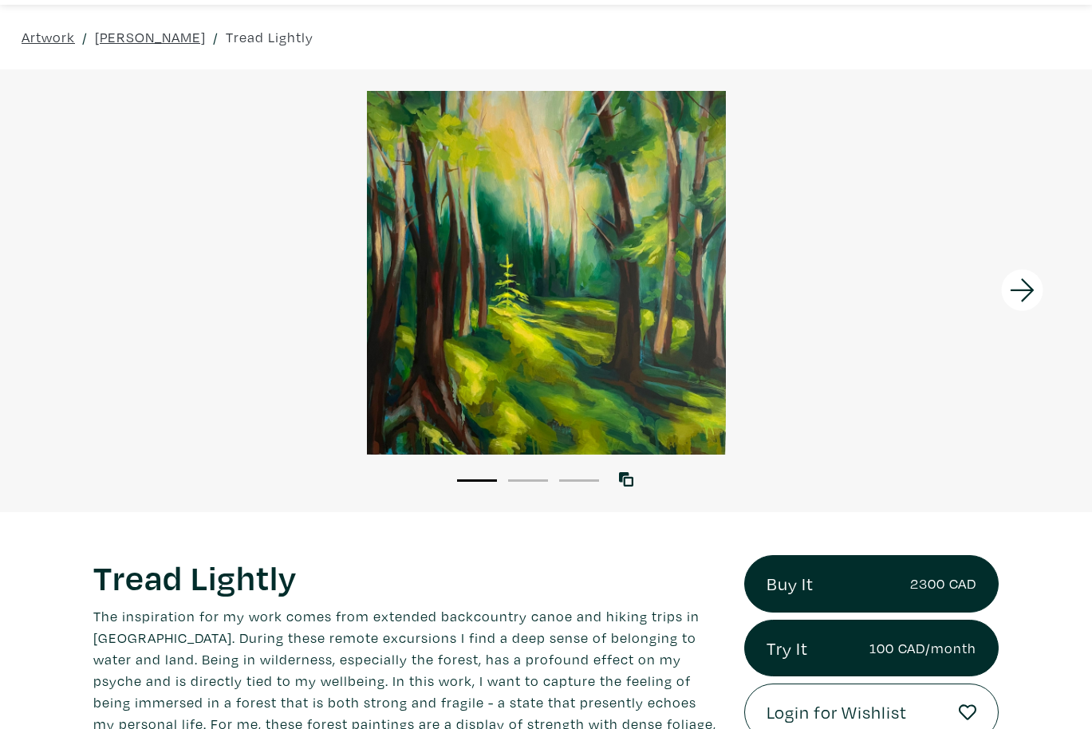
scroll to position [45, 0]
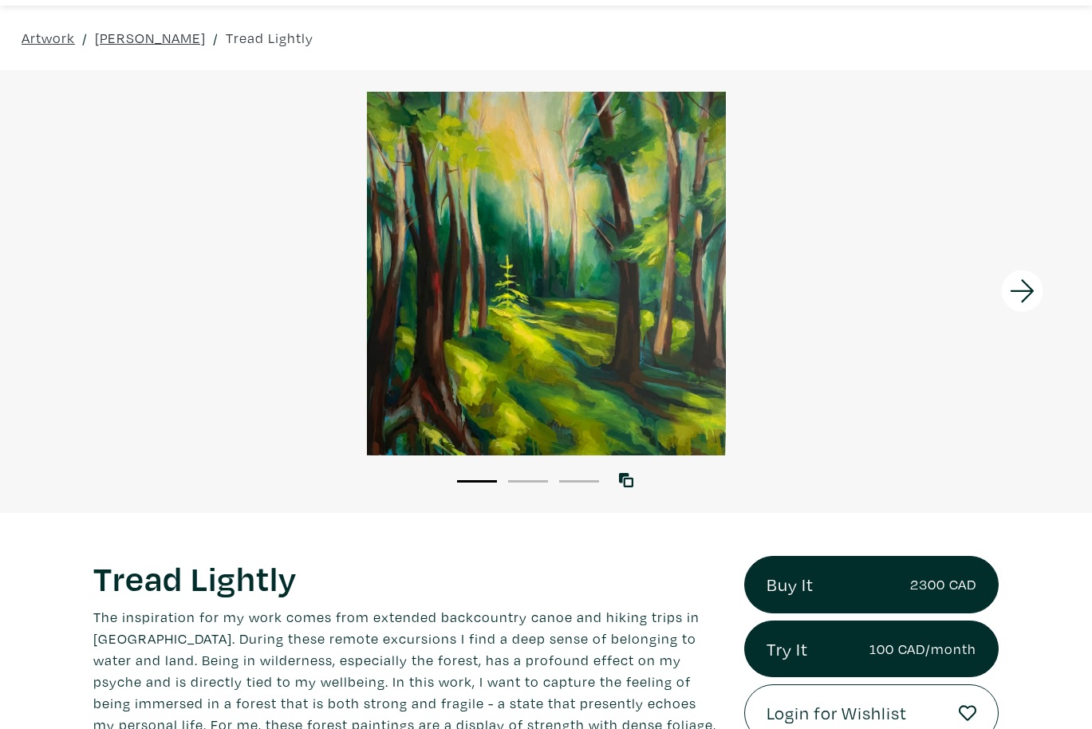
click at [1026, 275] on icon at bounding box center [1022, 291] width 54 height 43
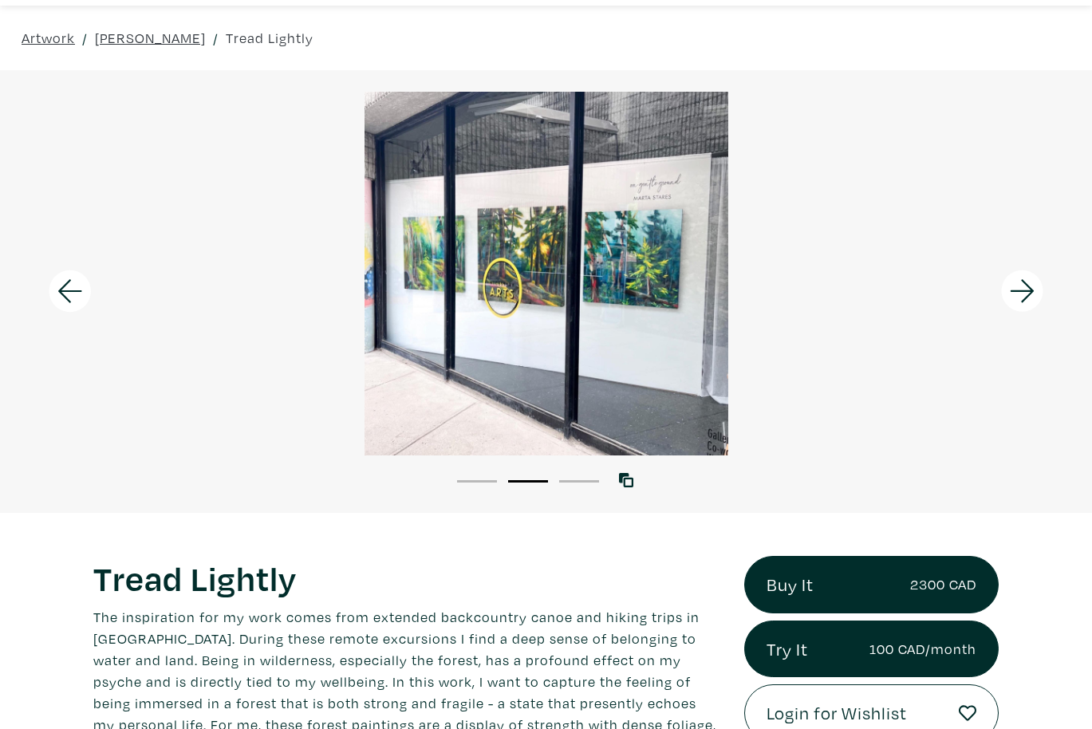
click at [1027, 285] on icon at bounding box center [1022, 291] width 24 height 23
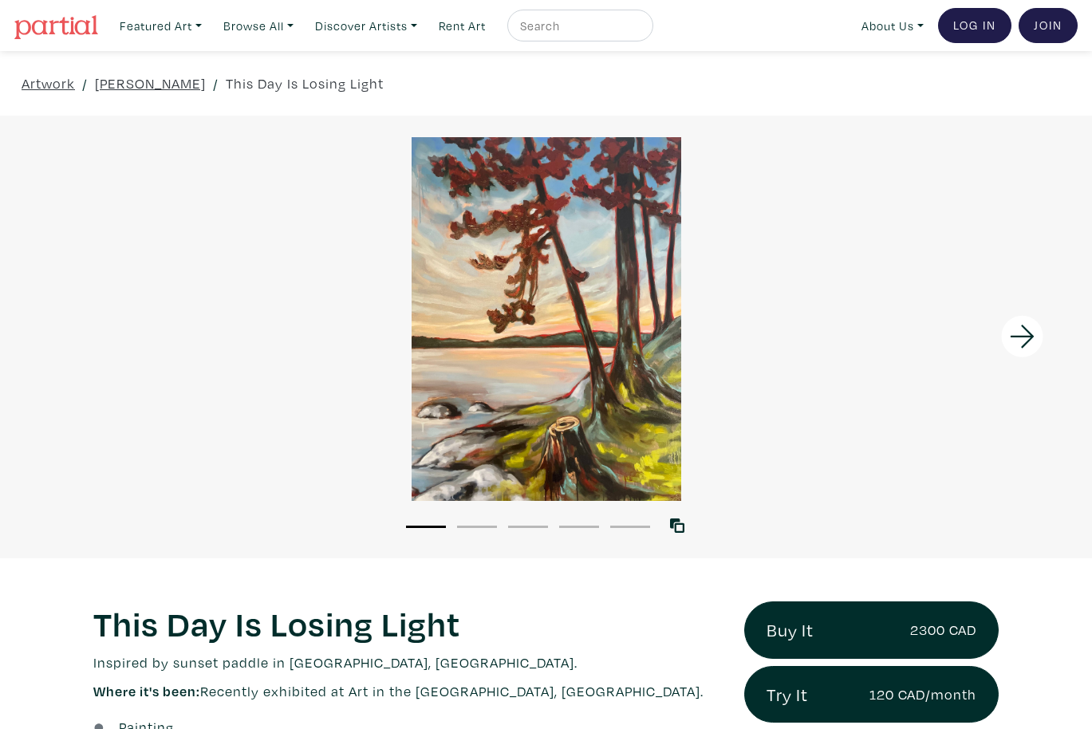
click at [1015, 342] on icon at bounding box center [1022, 336] width 54 height 43
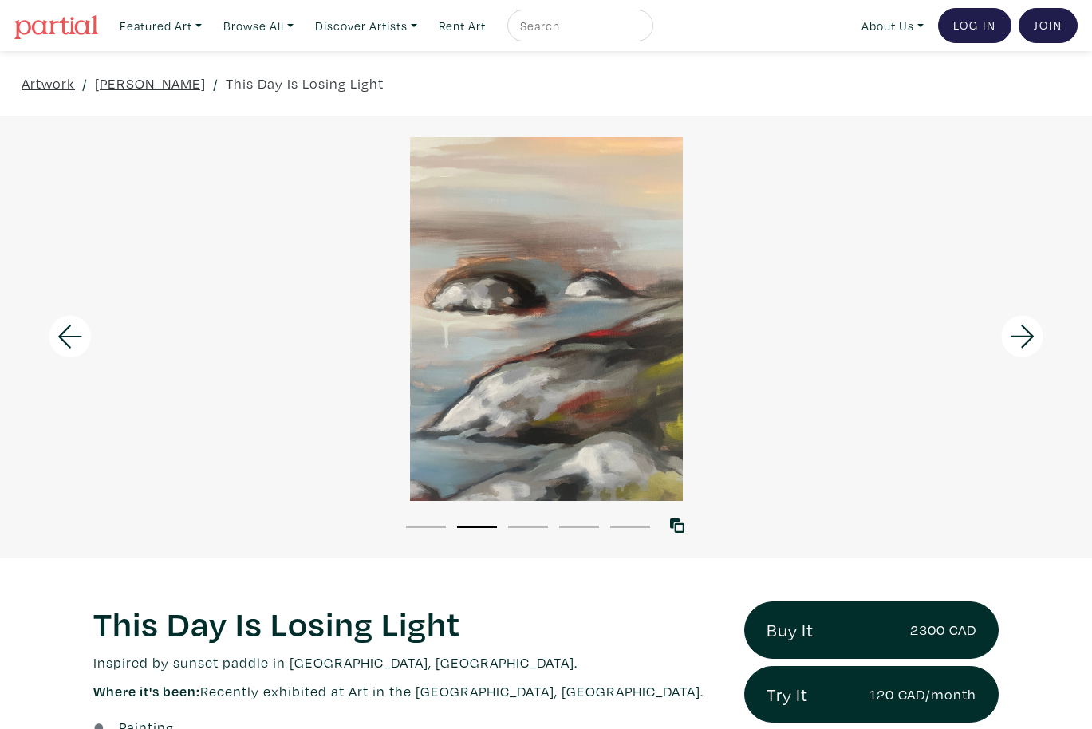
click at [1015, 342] on icon at bounding box center [1022, 336] width 54 height 43
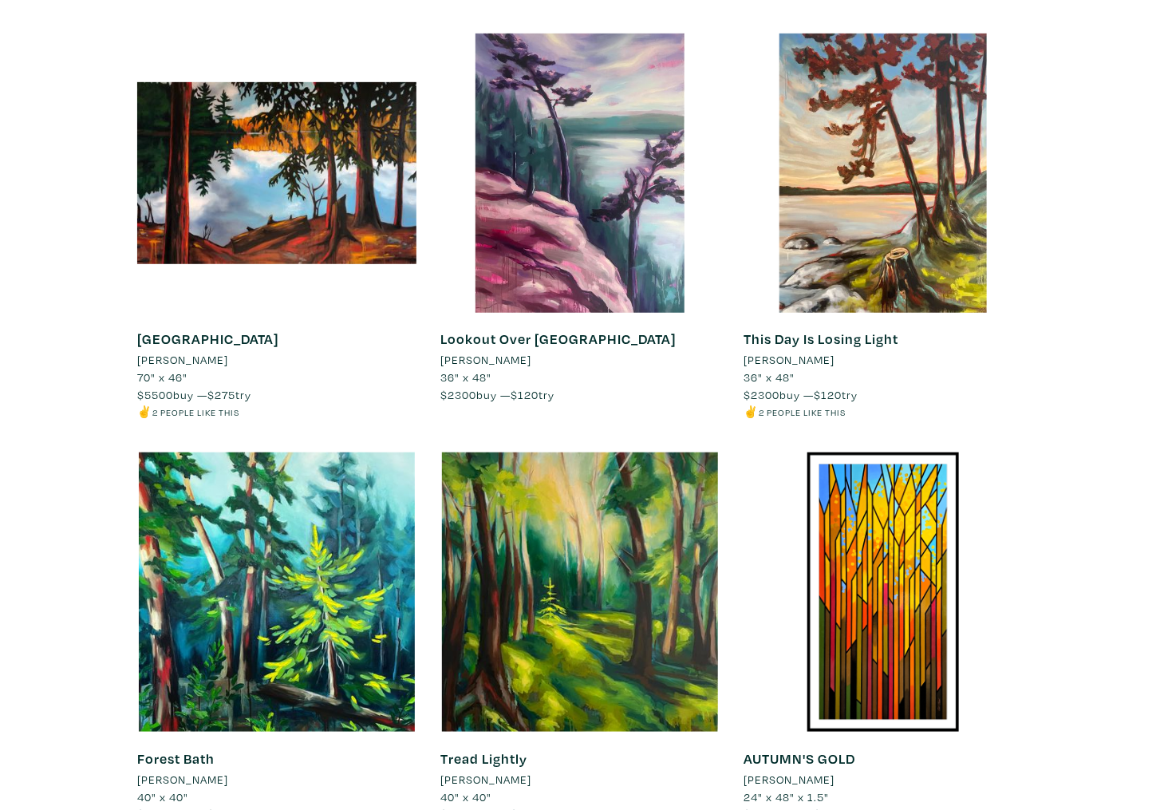
scroll to position [319, 0]
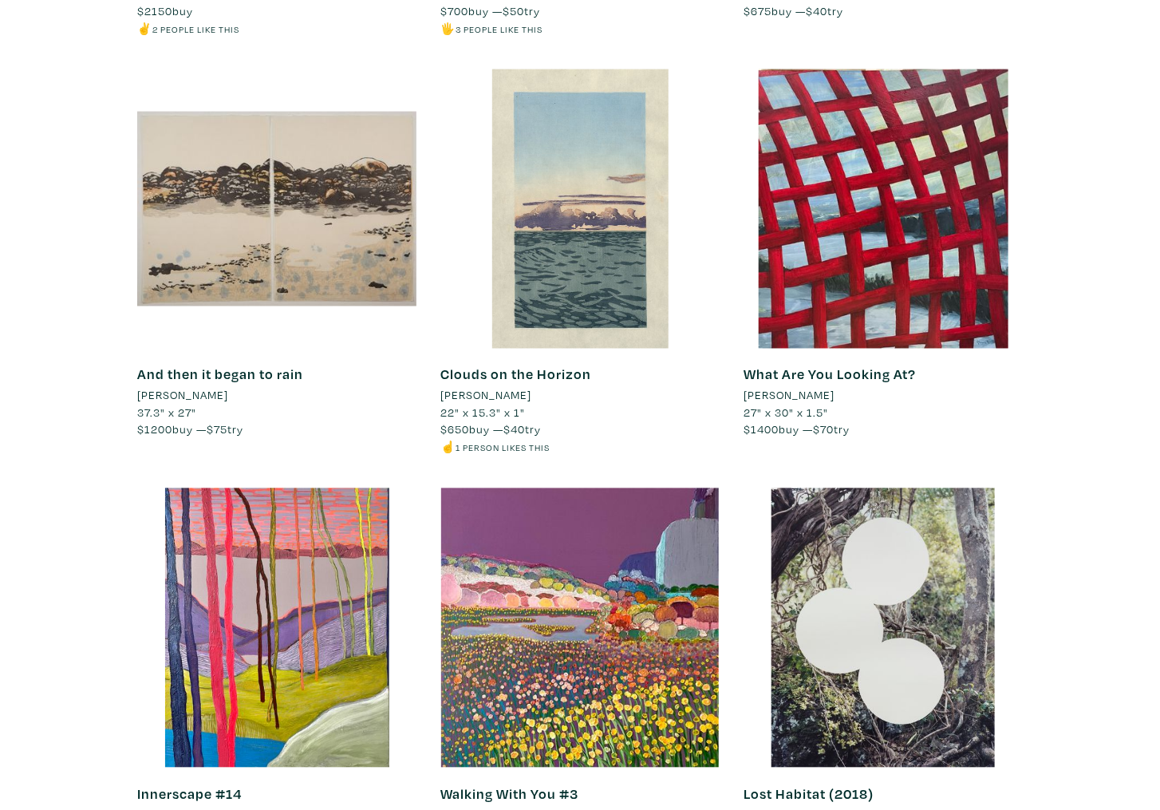
scroll to position [3664, 0]
